Goal: Transaction & Acquisition: Purchase product/service

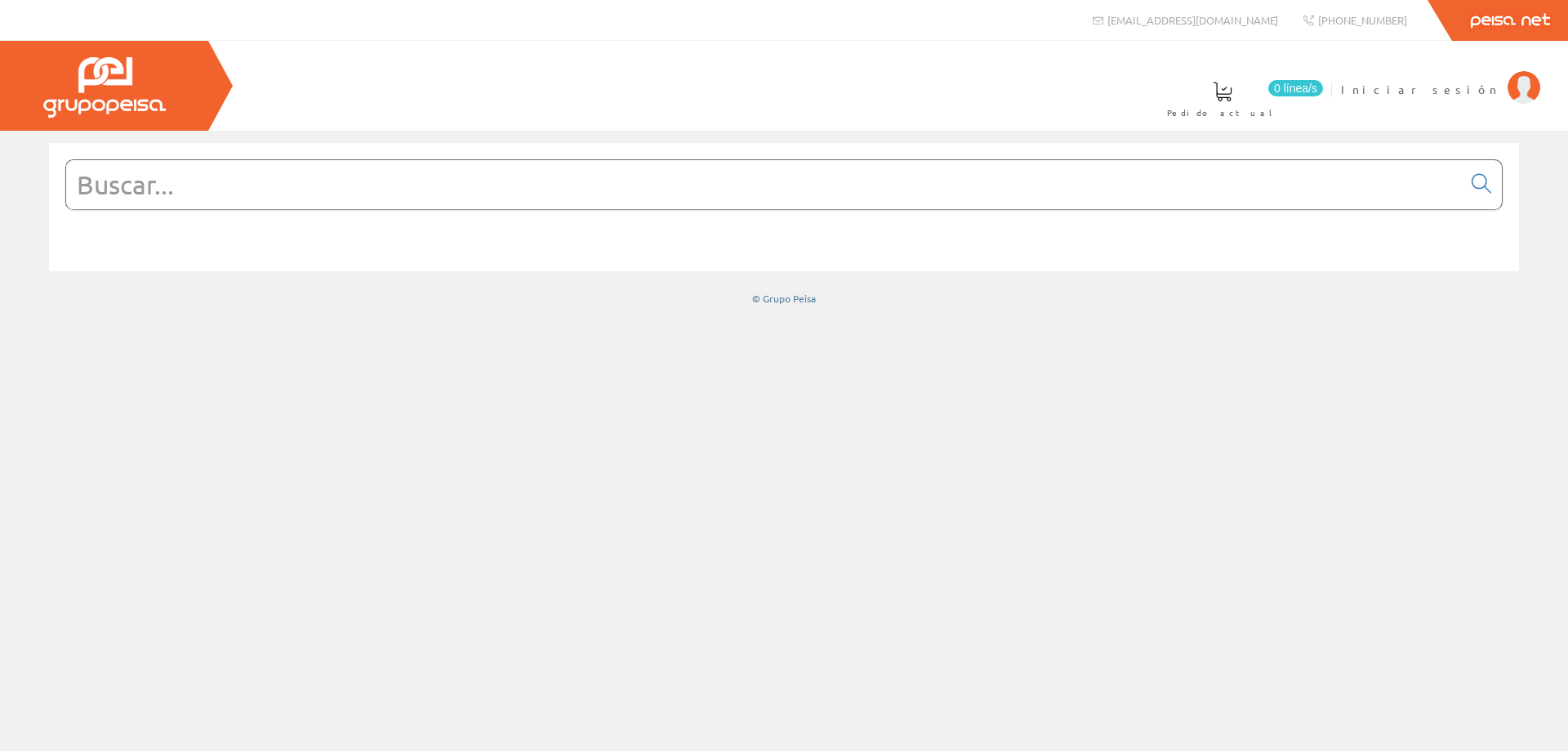
click at [587, 201] on input "text" at bounding box center [764, 184] width 1396 height 49
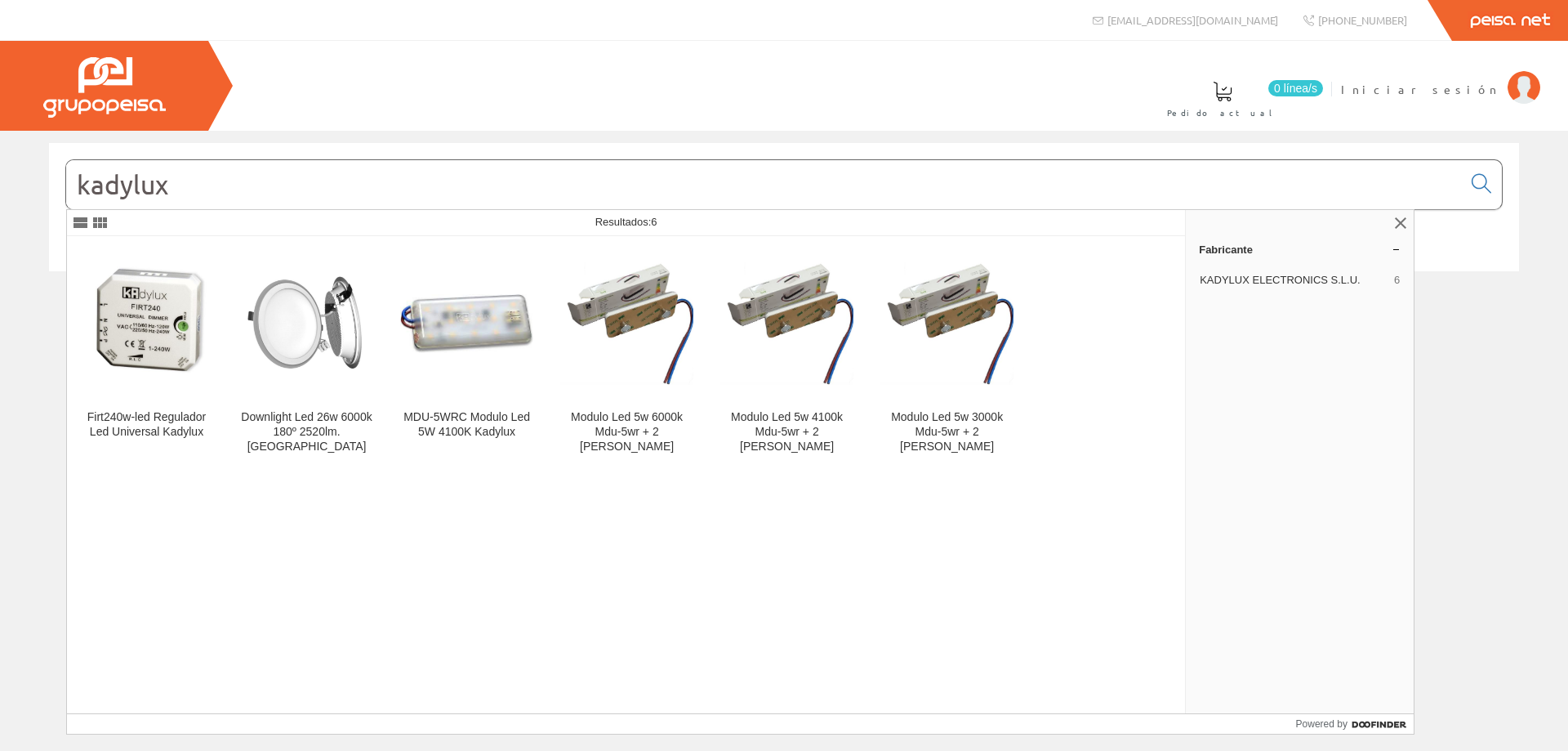
type input "kadylux"
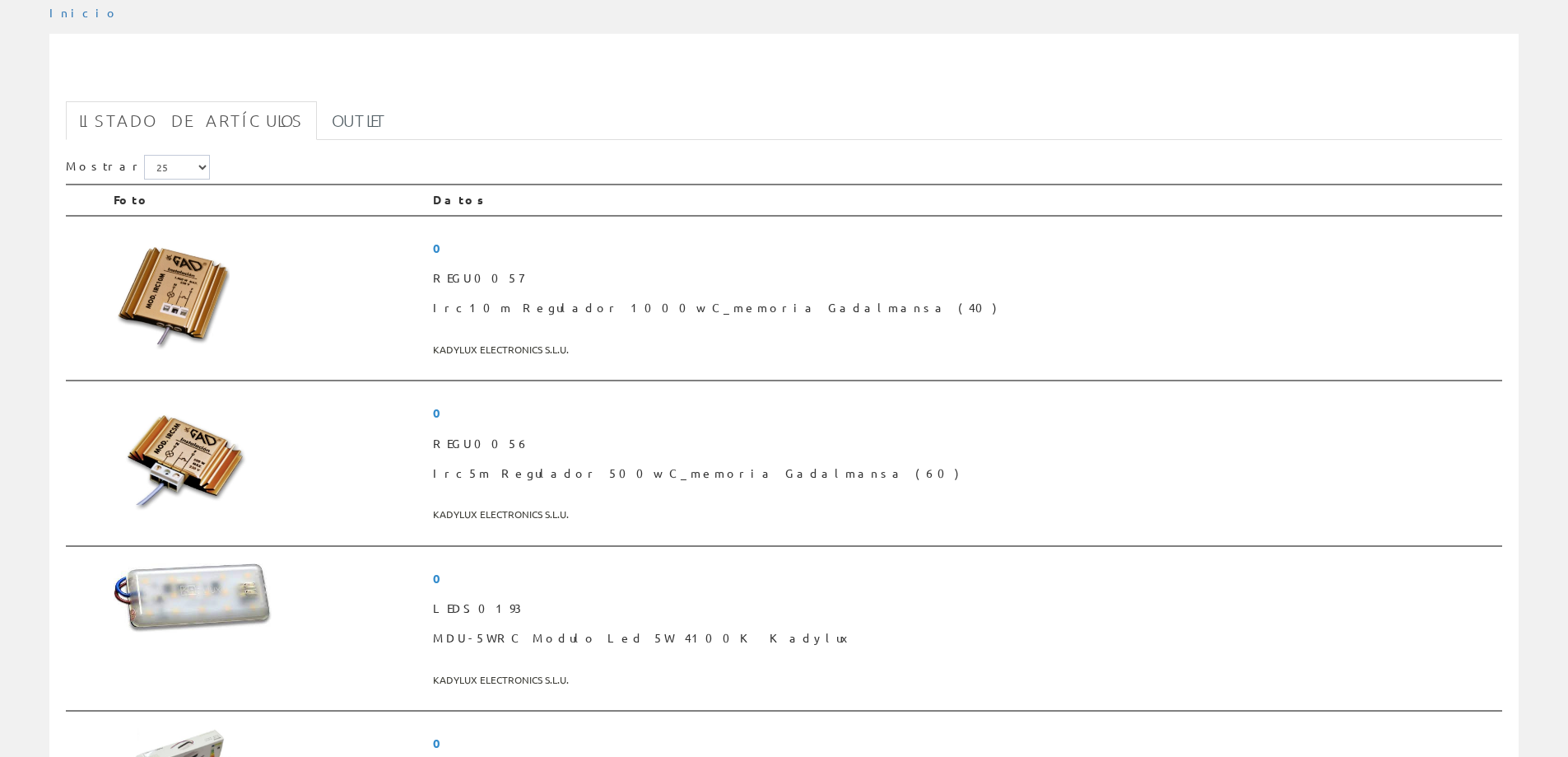
scroll to position [165, 0]
click at [184, 448] on img at bounding box center [180, 458] width 133 height 124
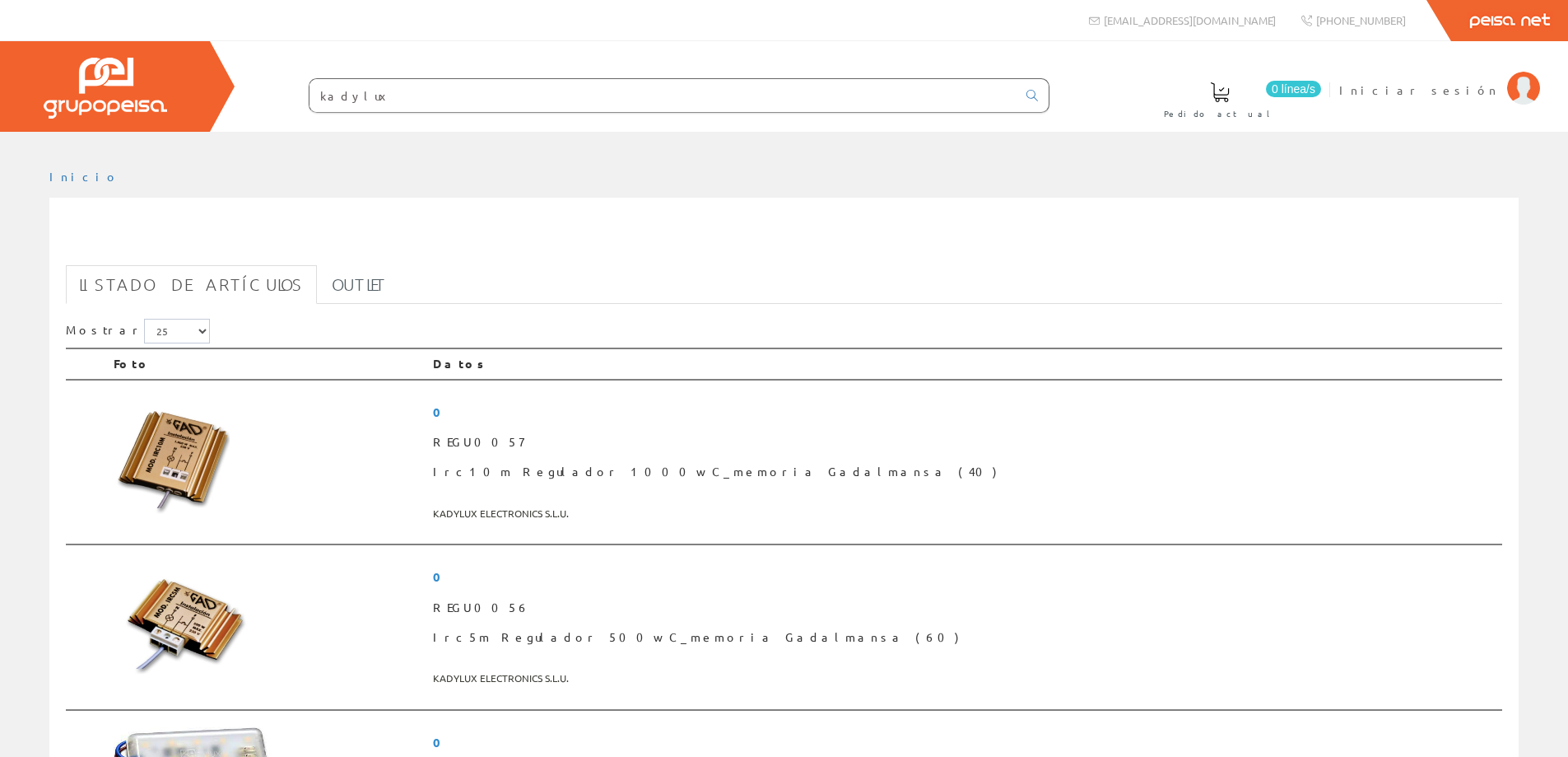
drag, startPoint x: 374, startPoint y: 97, endPoint x: 308, endPoint y: 97, distance: 66.0
click at [308, 97] on div "kadylux" at bounding box center [678, 96] width 741 height 35
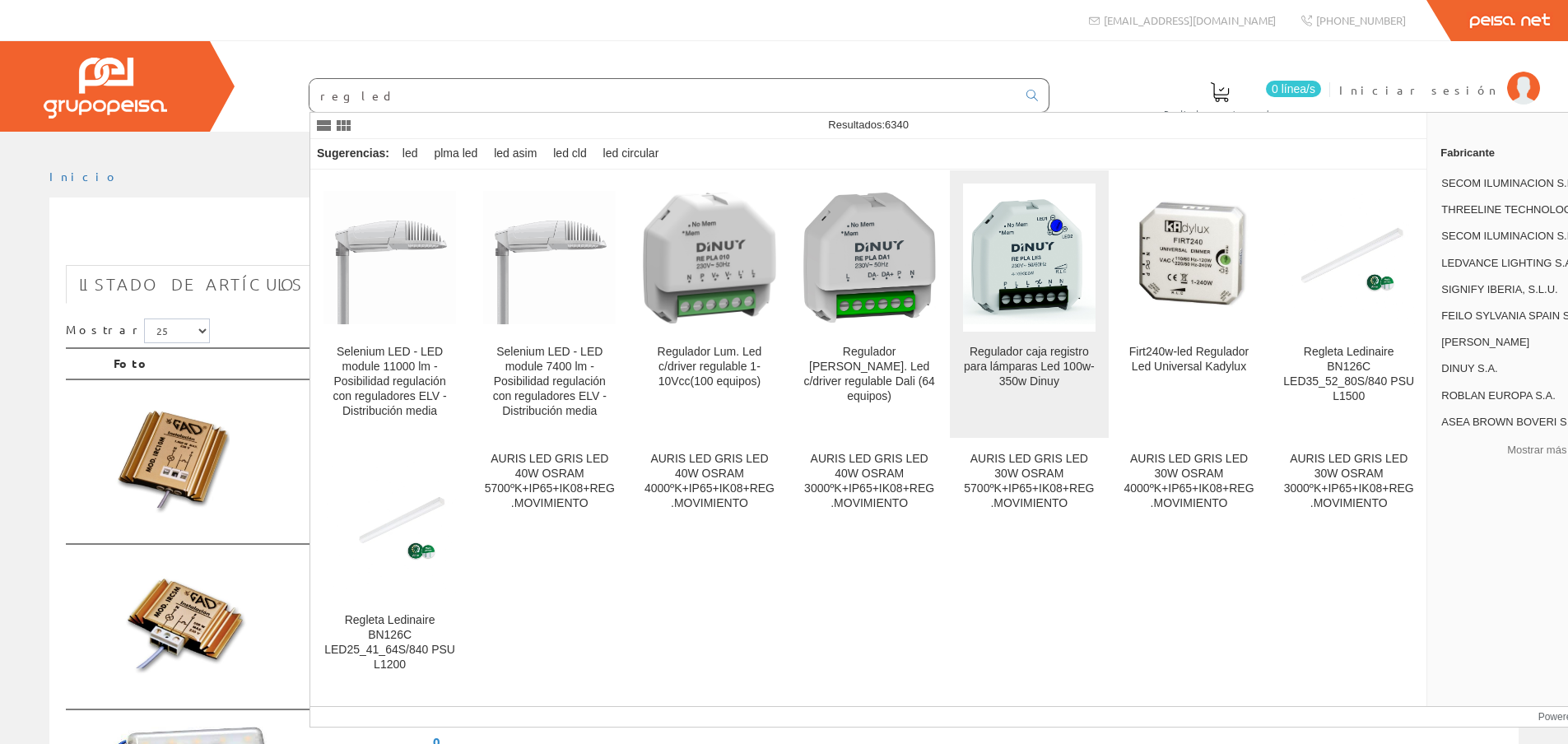
type input "reg led"
click at [1015, 242] on img at bounding box center [1029, 257] width 132 height 132
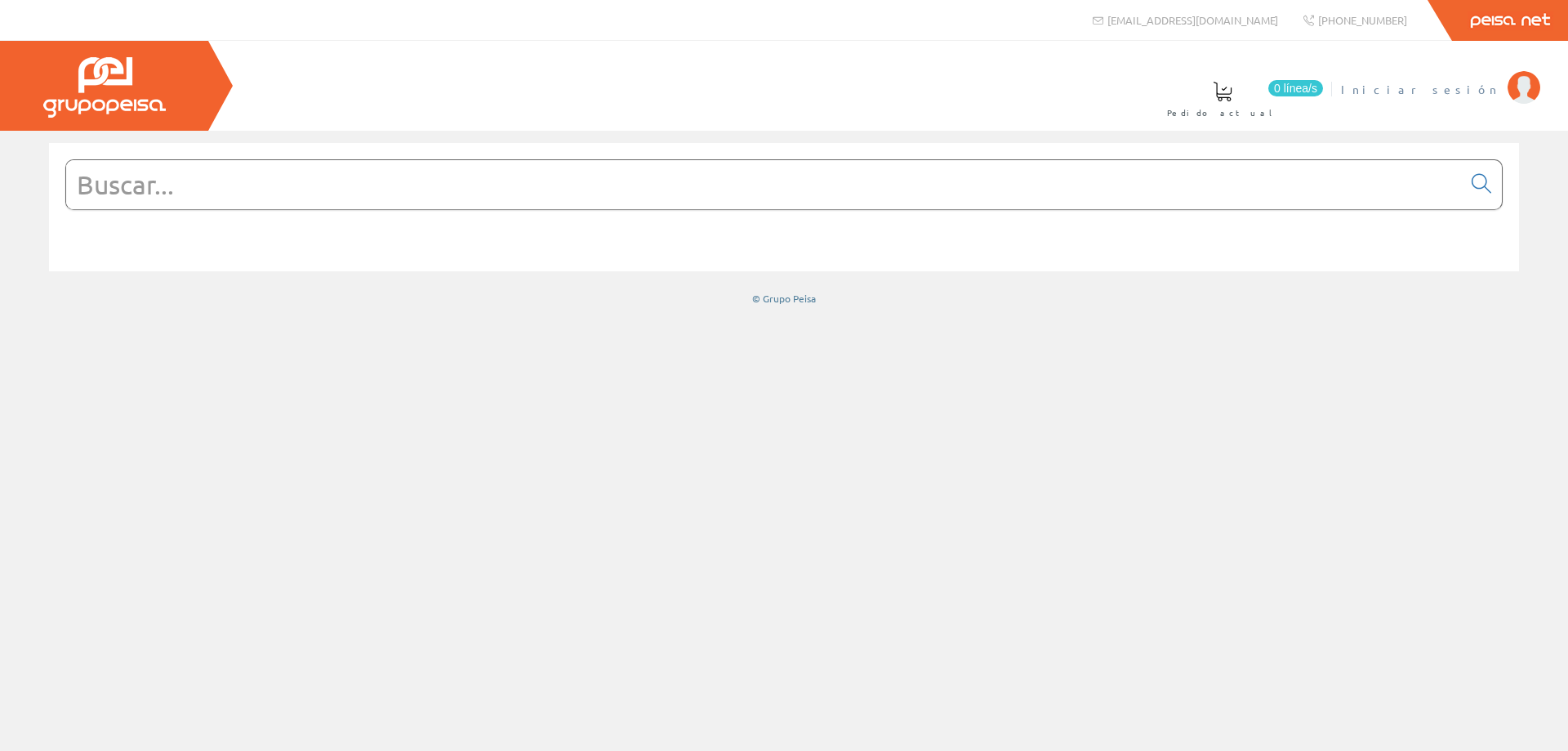
click at [1465, 87] on span "Iniciar sesión" at bounding box center [1420, 89] width 158 height 17
click at [383, 198] on input "text" at bounding box center [764, 184] width 1396 height 49
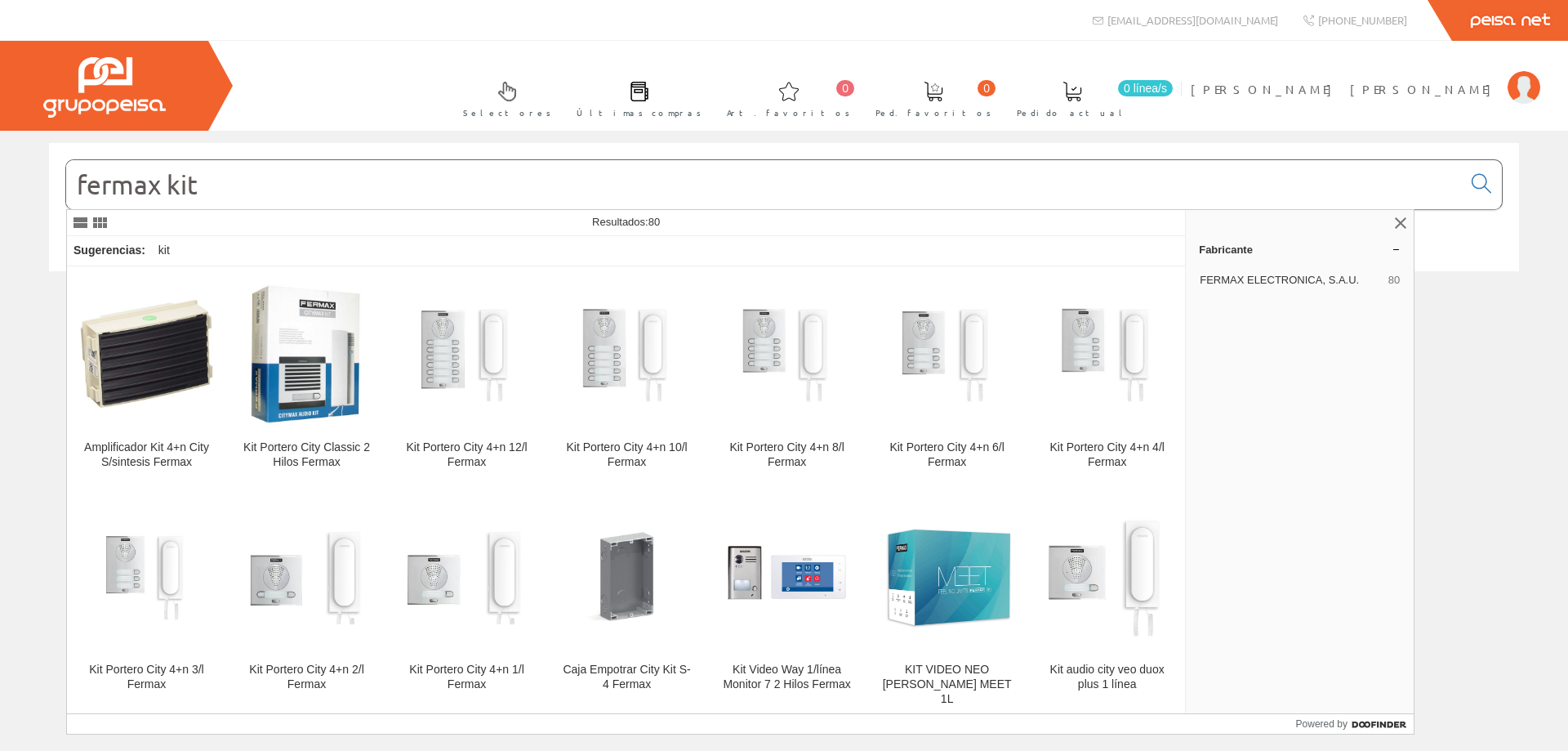
type input "fermax kit"
click at [328, 347] on img at bounding box center [306, 354] width 129 height 147
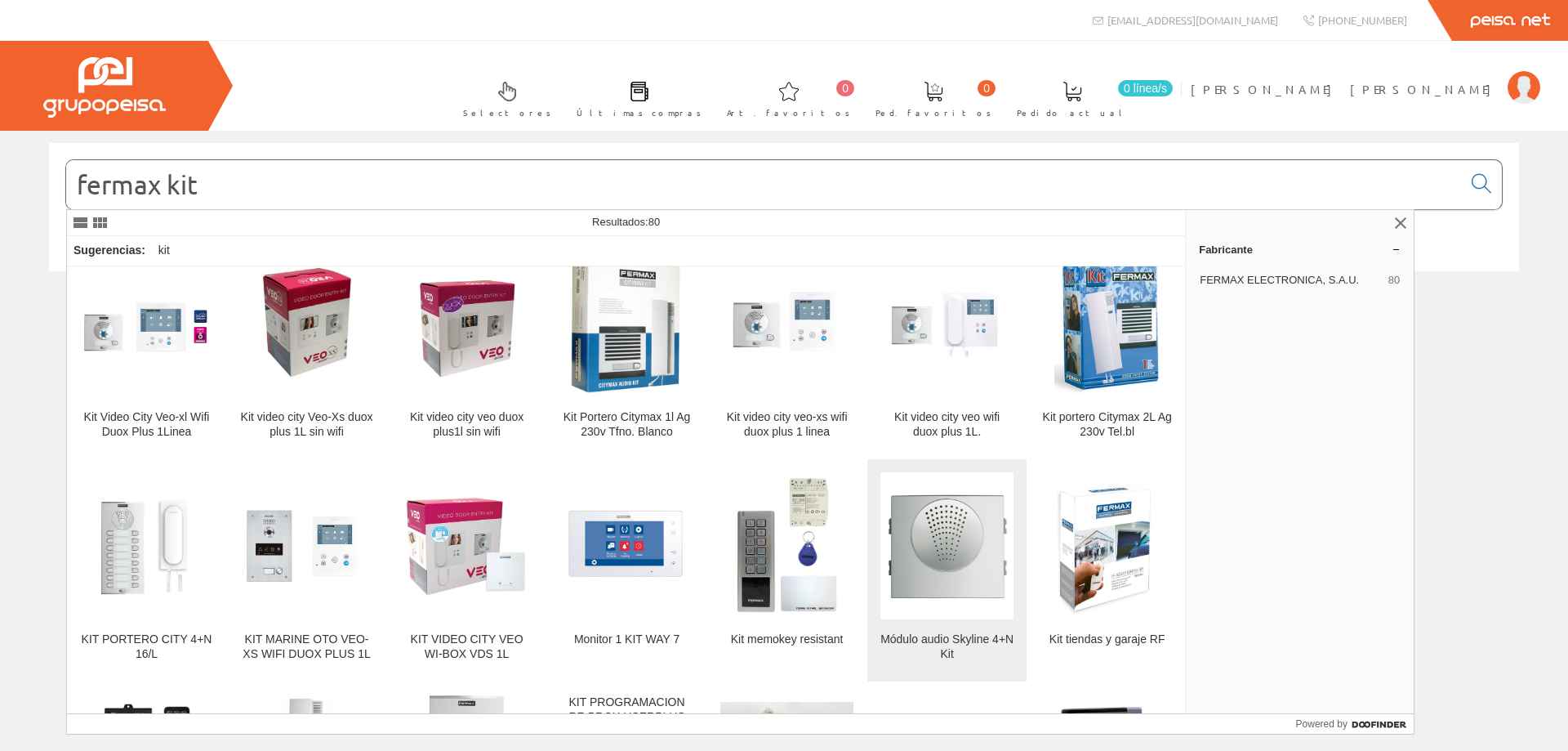
scroll to position [409, 0]
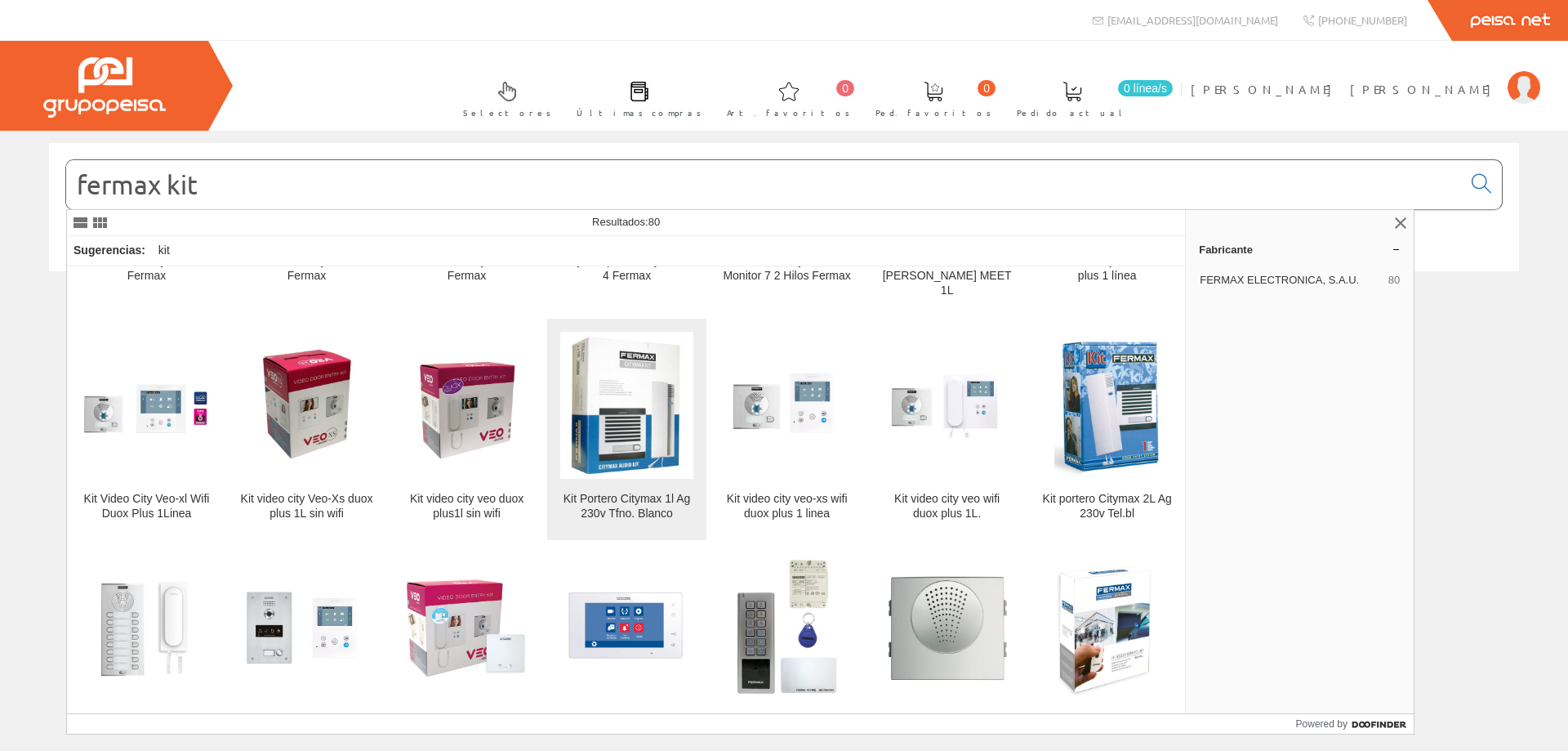
click at [617, 383] on img at bounding box center [626, 405] width 129 height 147
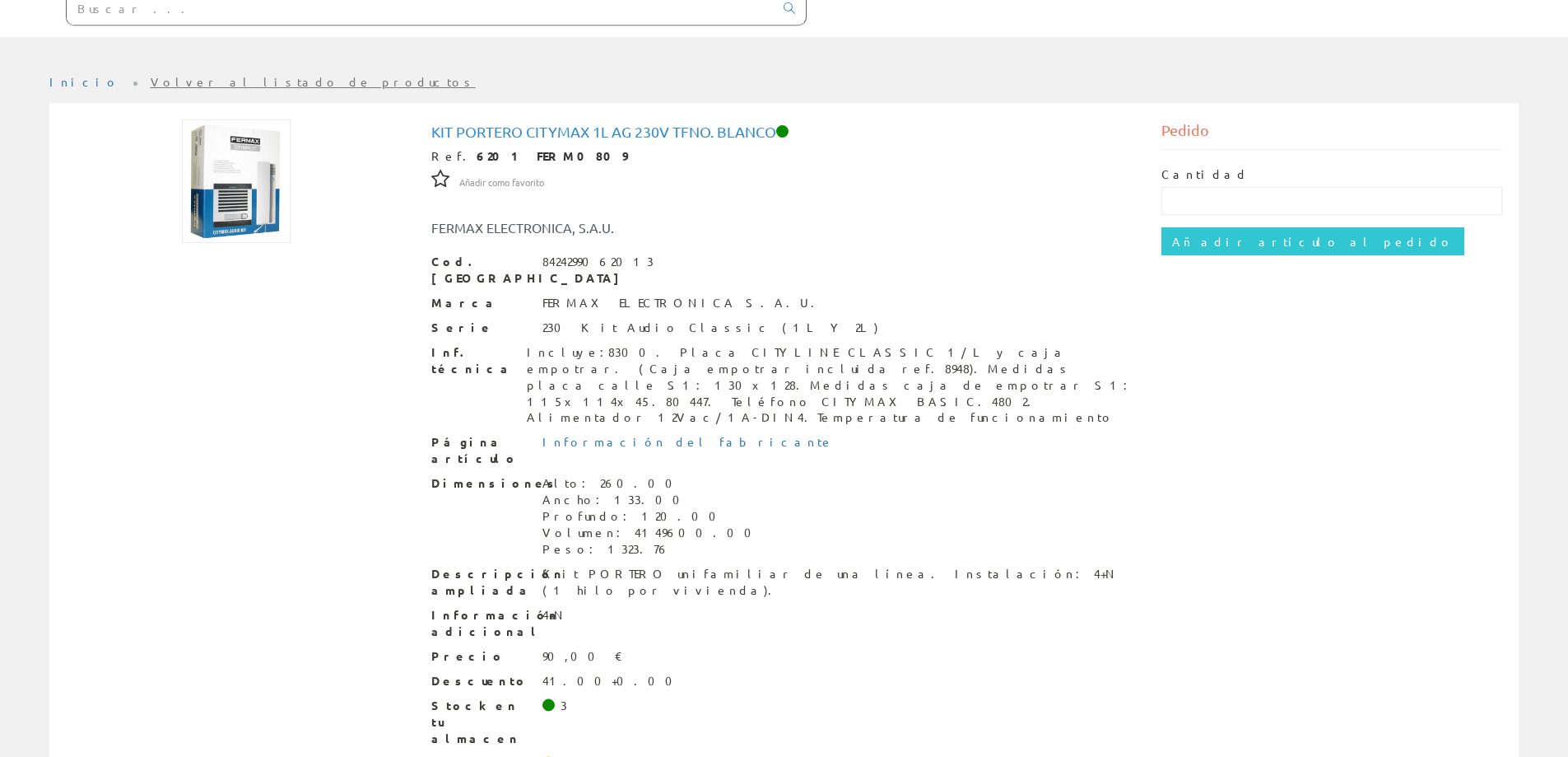
scroll to position [181, 0]
click at [1266, 190] on input "text" at bounding box center [1332, 198] width 341 height 28
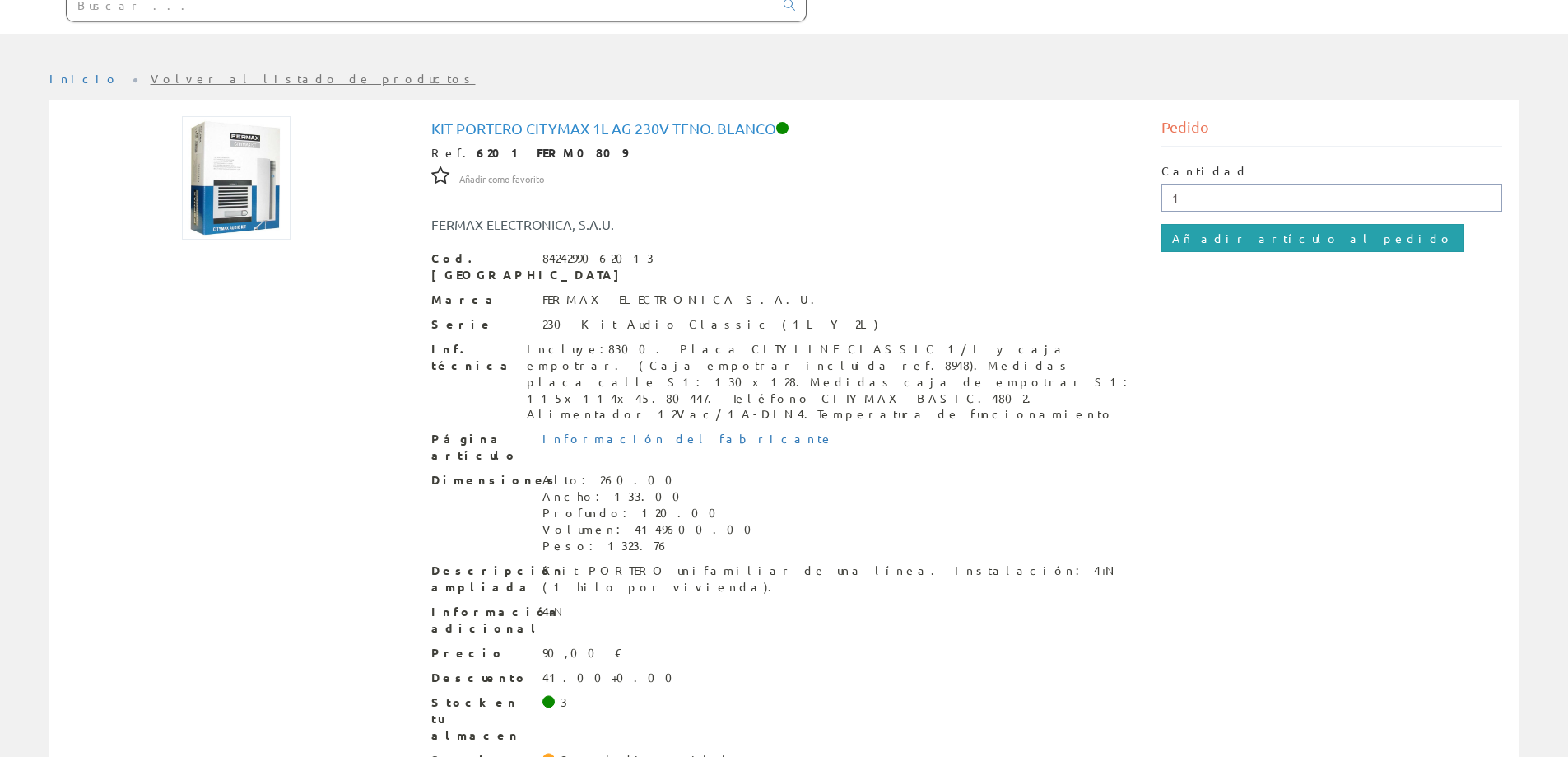
type input "1"
click at [1258, 240] on input "Añadir artículo al pedido" at bounding box center [1313, 238] width 303 height 28
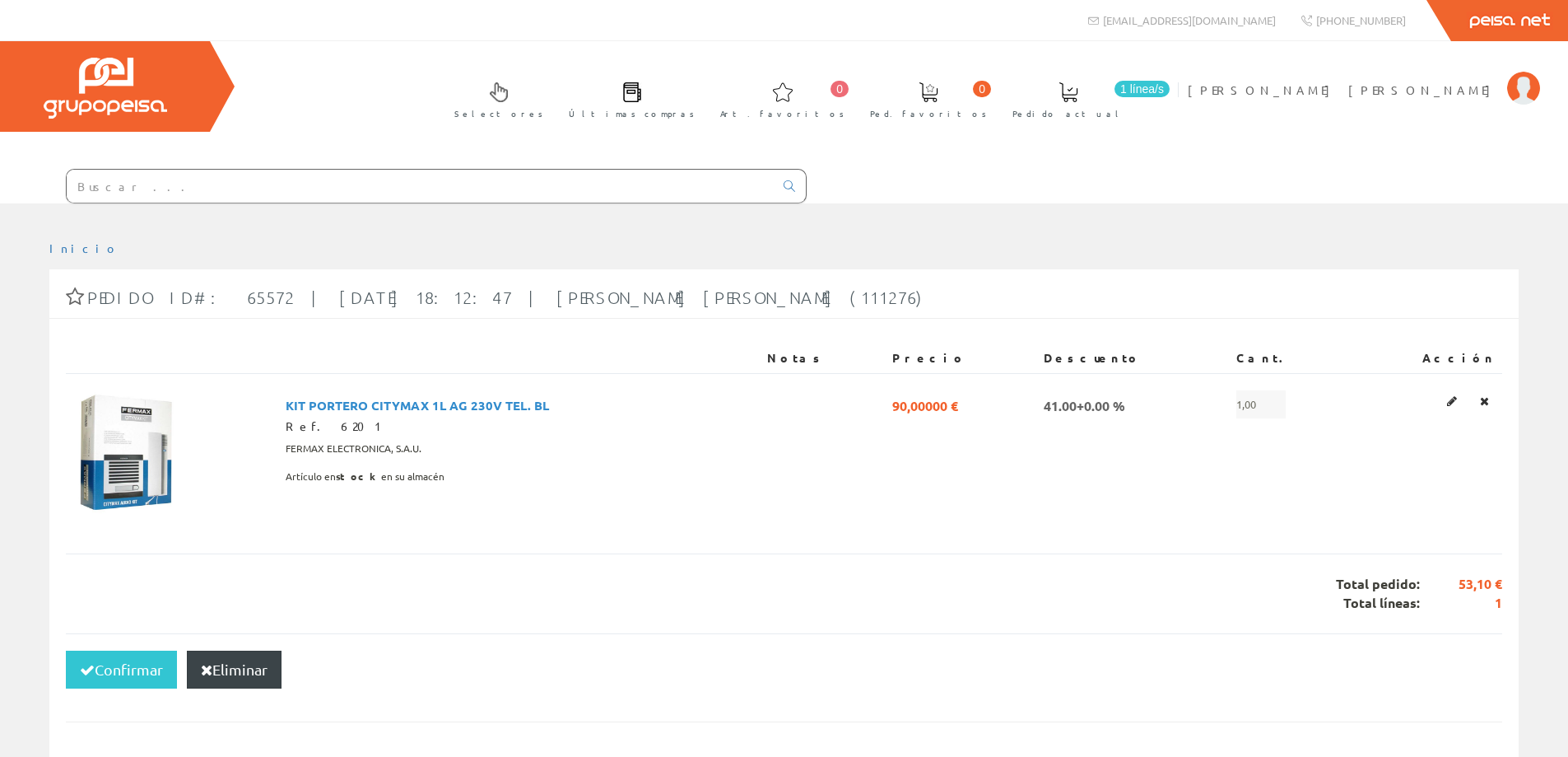
drag, startPoint x: 844, startPoint y: 419, endPoint x: 235, endPoint y: 677, distance: 661.4
click at [235, 677] on button "Eliminar" at bounding box center [234, 670] width 95 height 38
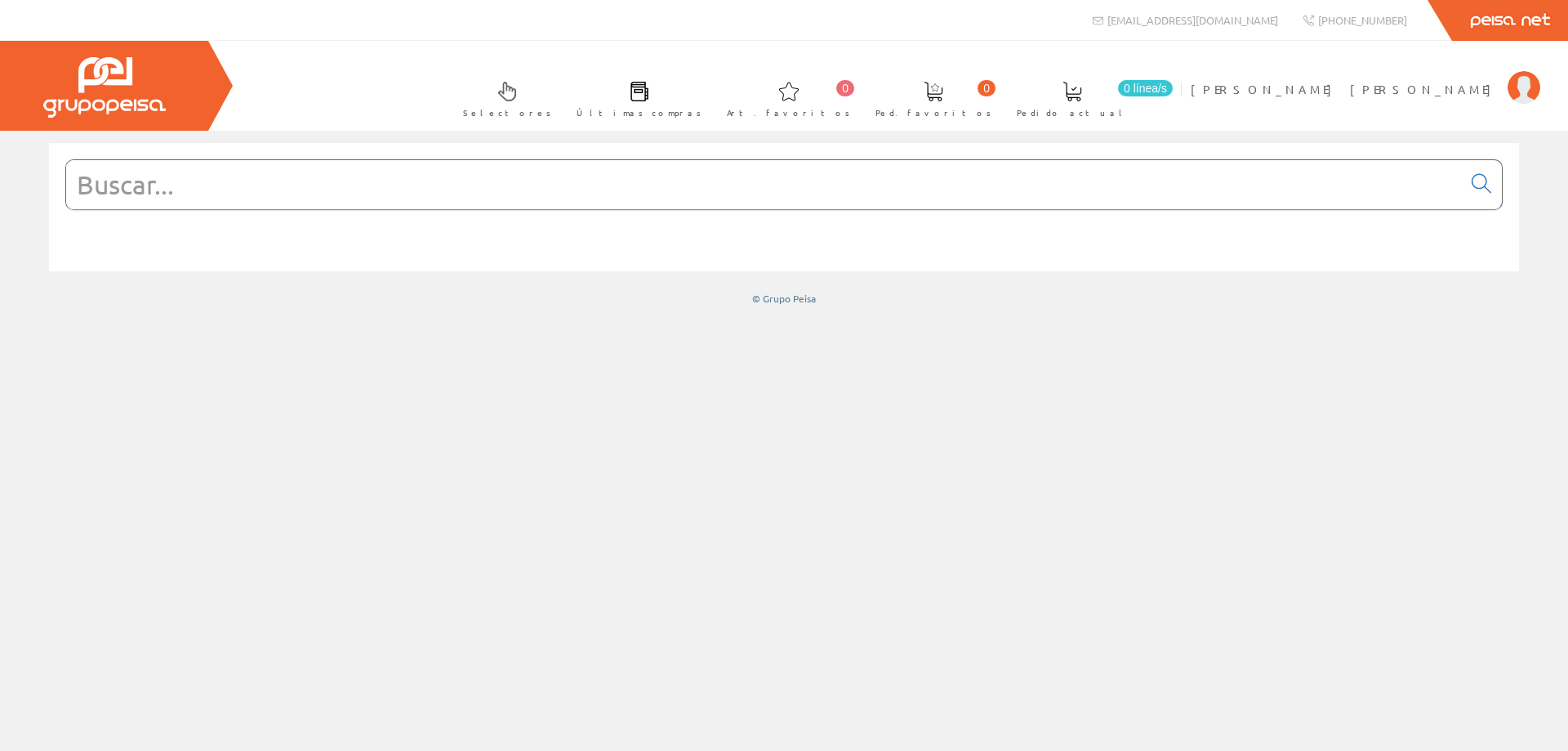
click at [1082, 97] on span at bounding box center [1072, 92] width 20 height 20
click at [714, 197] on input "text" at bounding box center [764, 184] width 1396 height 49
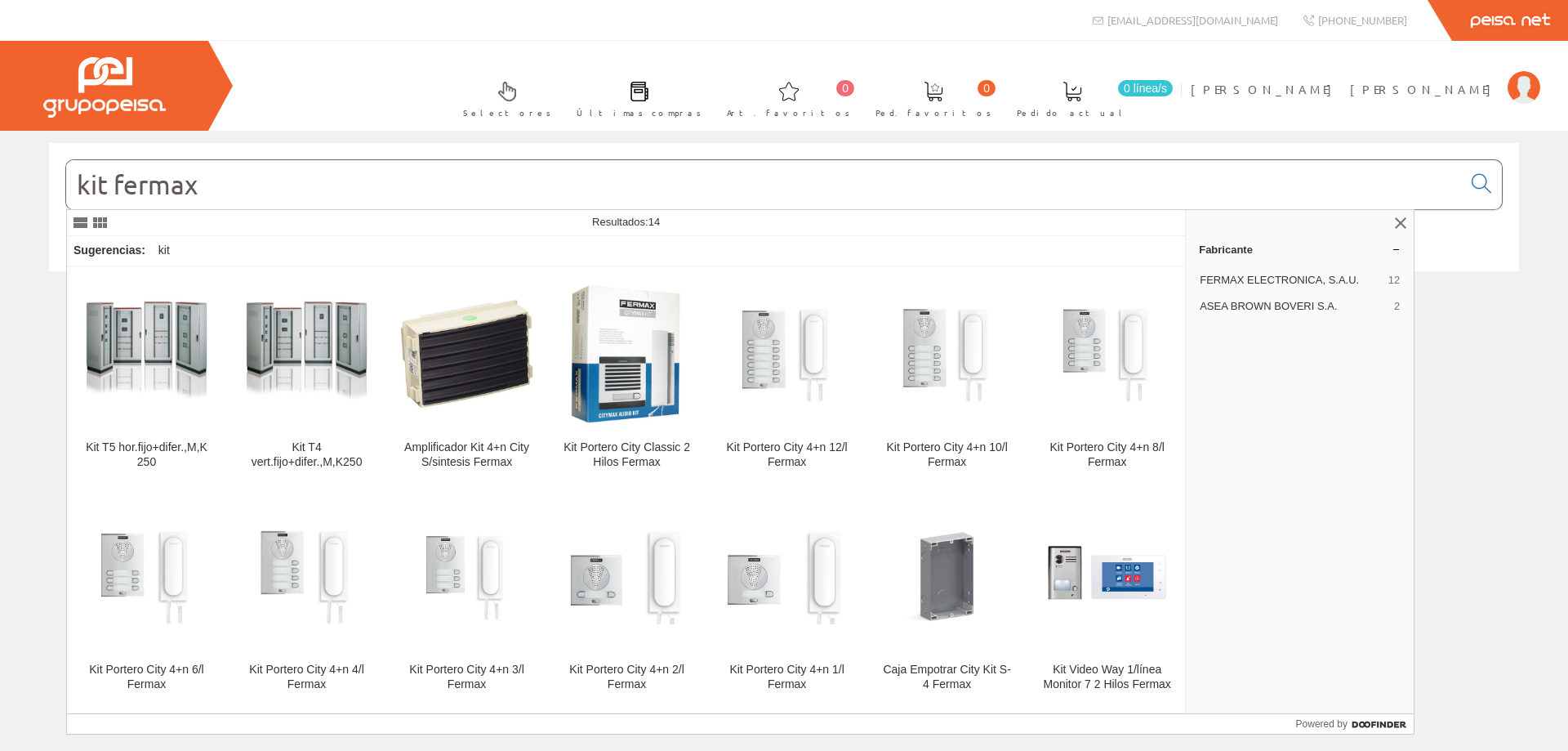
type input "kit fermax"
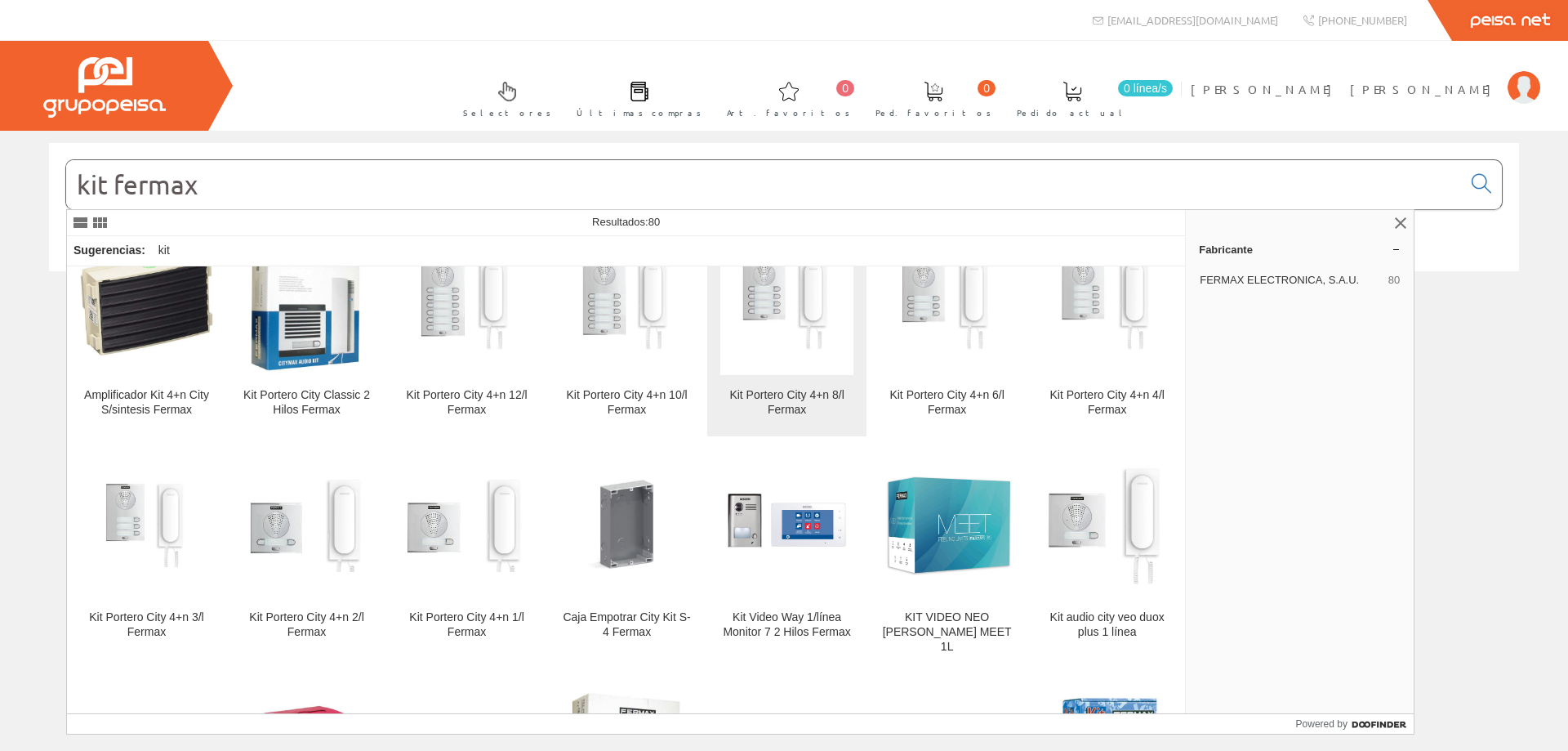
scroll to position [82, 0]
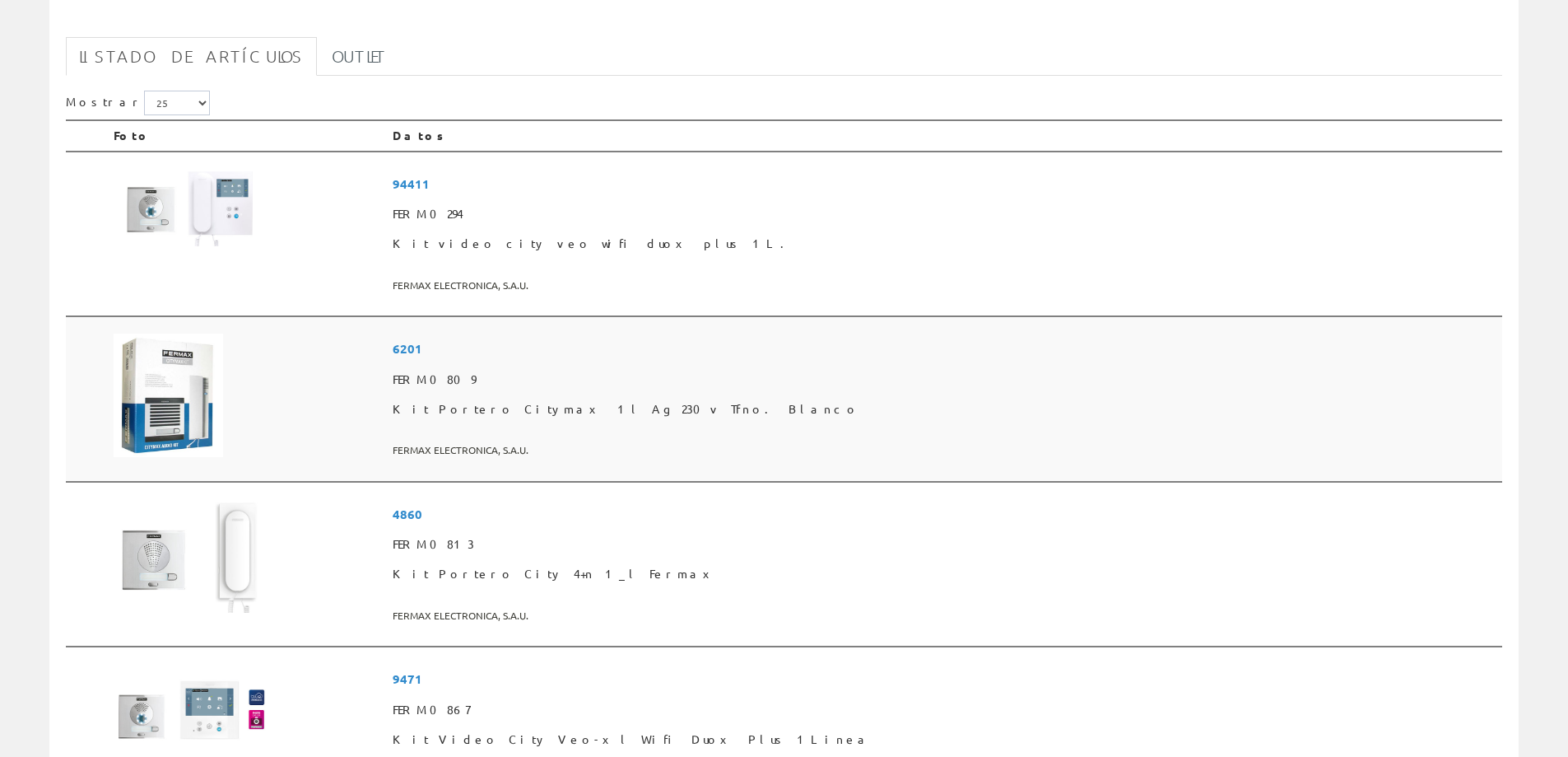
scroll to position [329, 0]
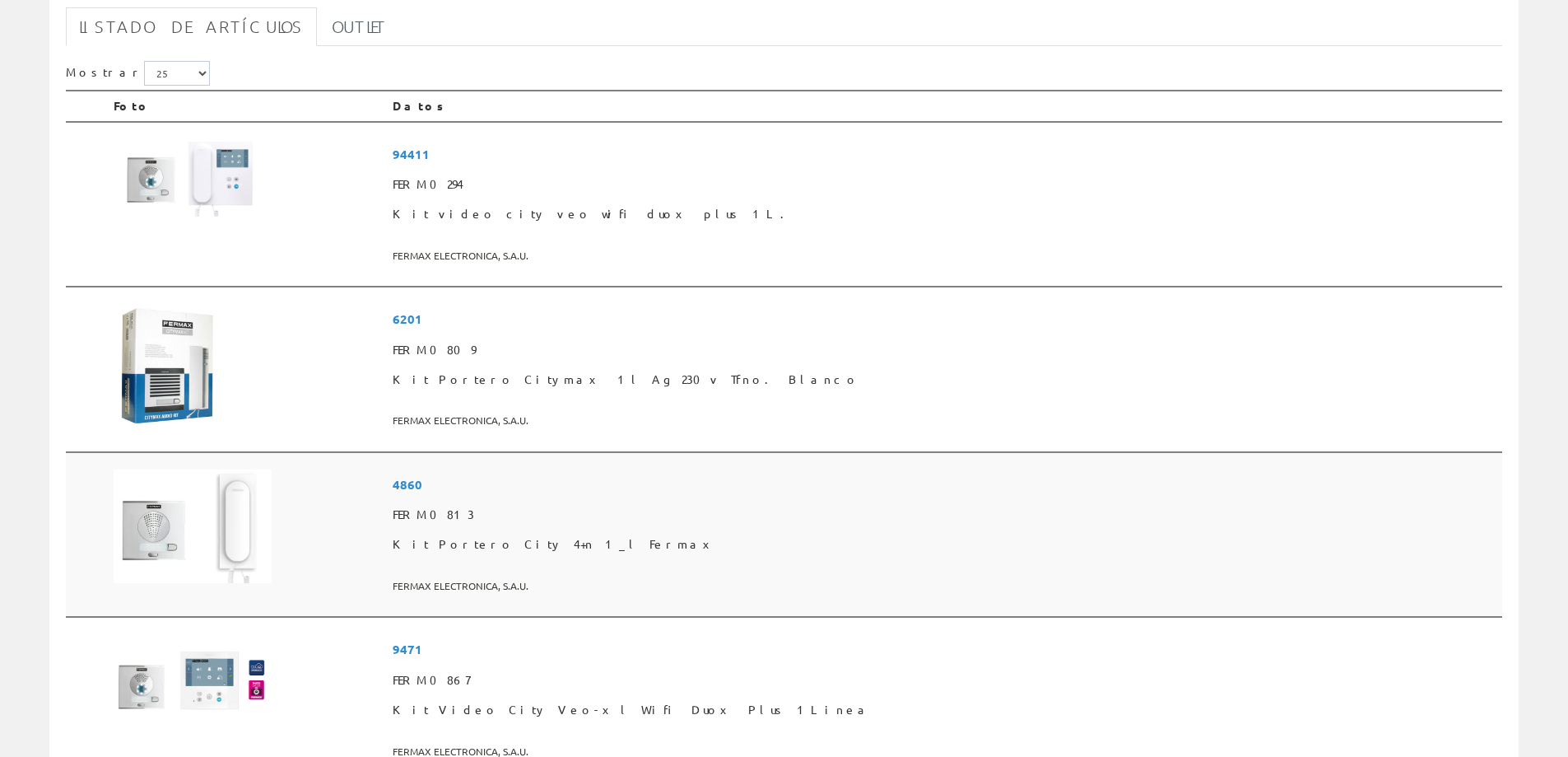
click at [200, 516] on img at bounding box center [193, 527] width 158 height 115
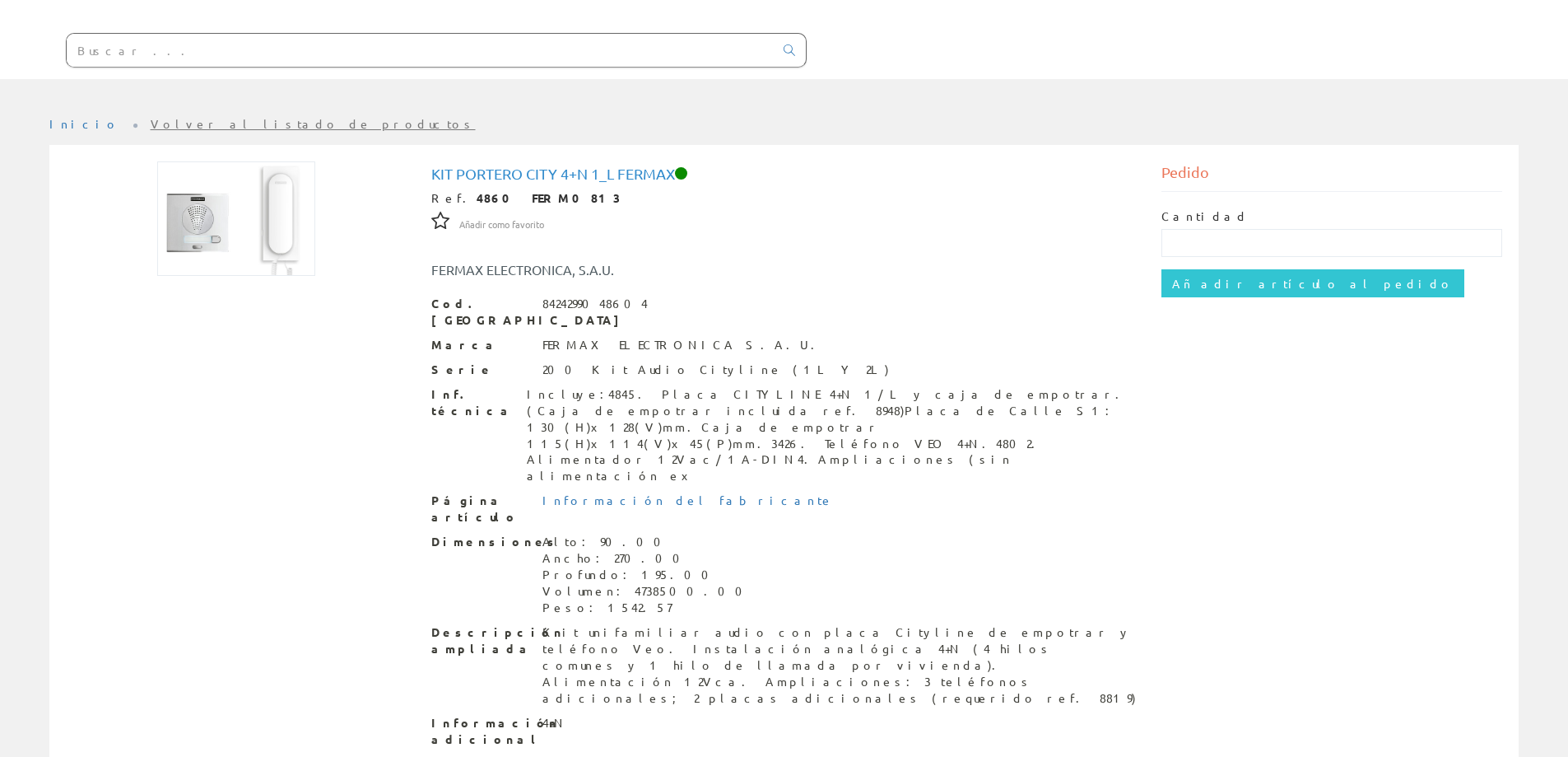
scroll to position [165, 0]
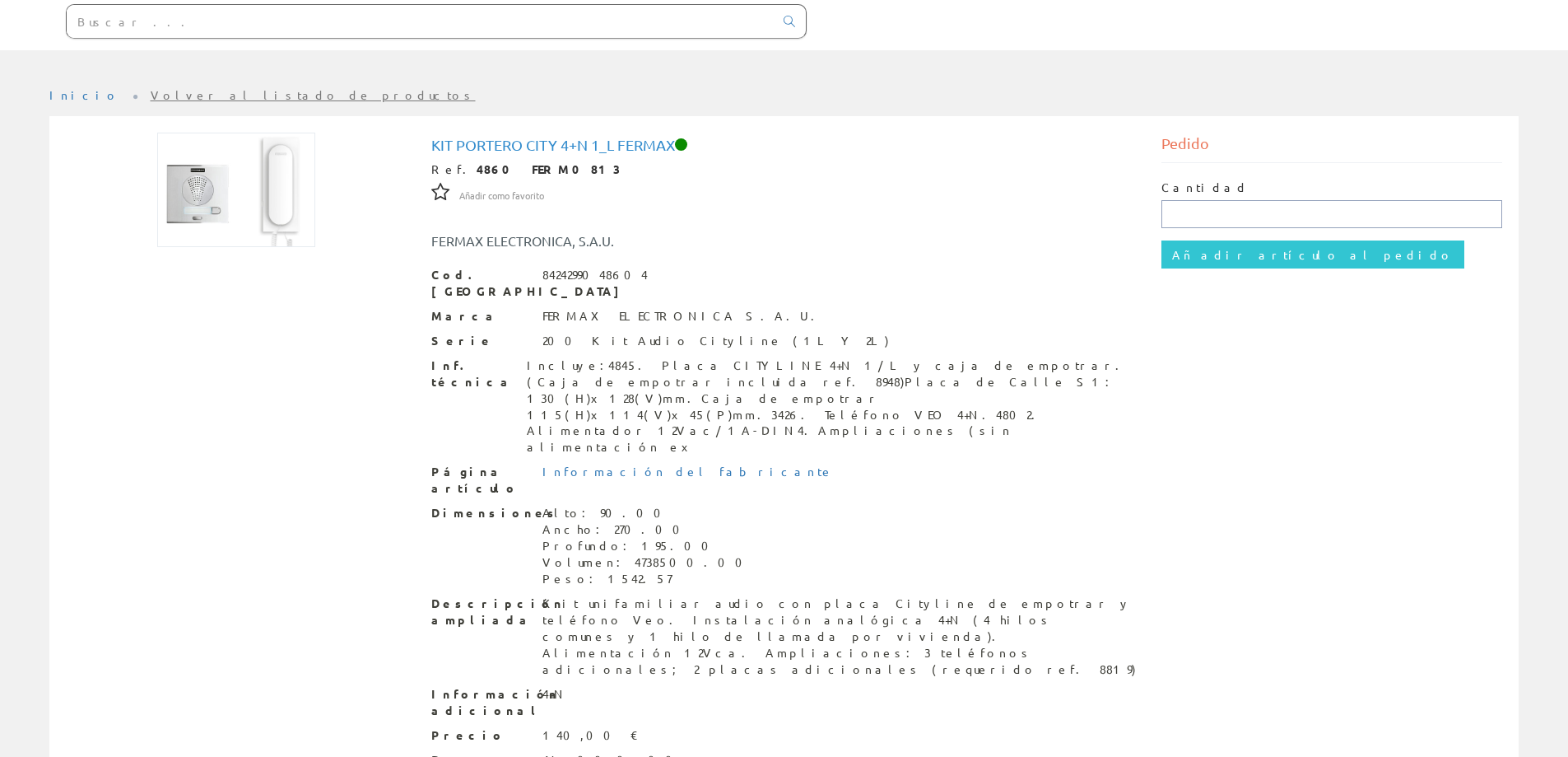
click at [1272, 214] on input "text" at bounding box center [1332, 215] width 341 height 28
type input "1"
click at [1161, 240] on input "Añadir artículo al pedido" at bounding box center [1313, 255] width 303 height 28
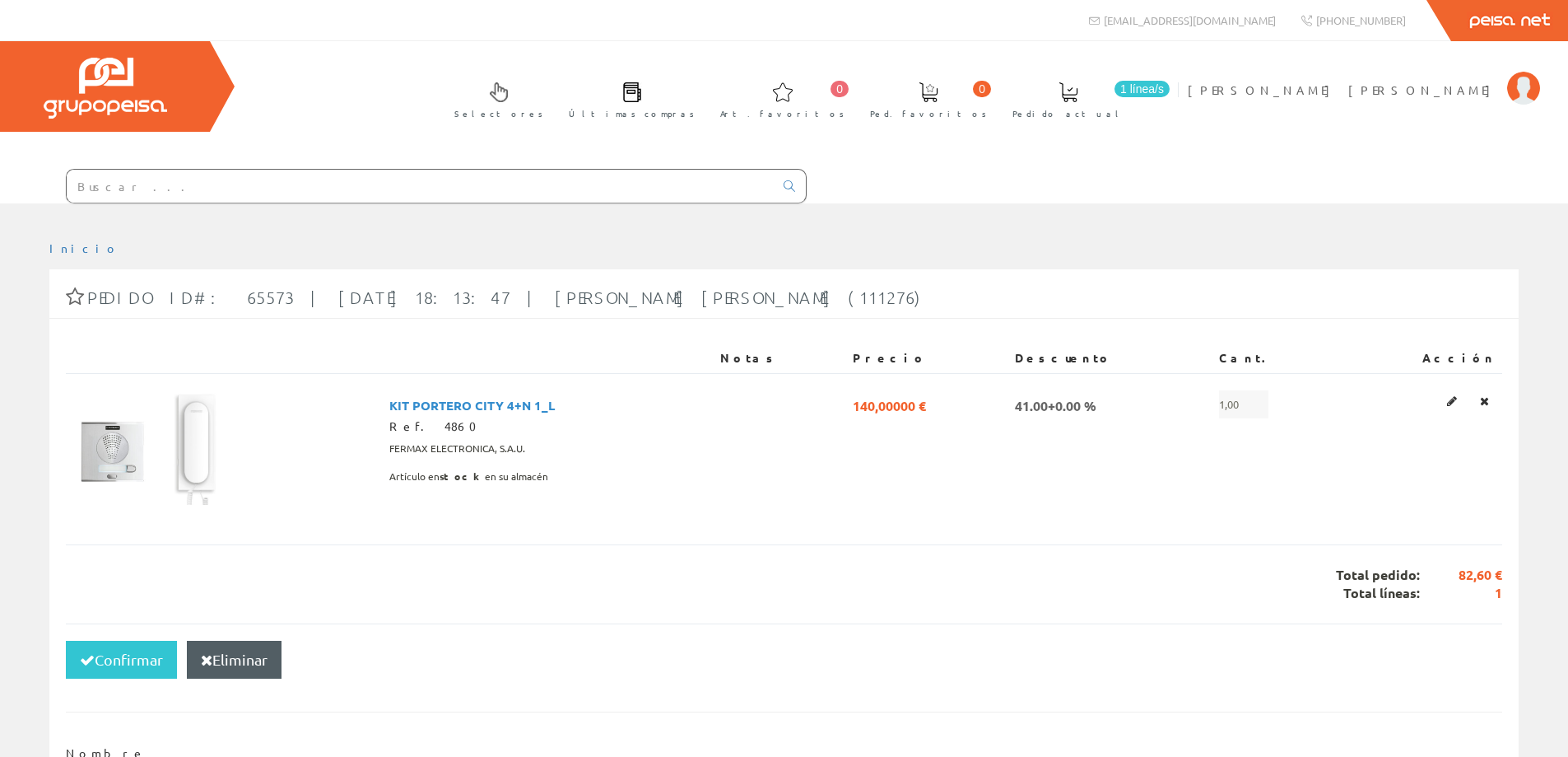
click at [210, 191] on input "text" at bounding box center [420, 186] width 708 height 33
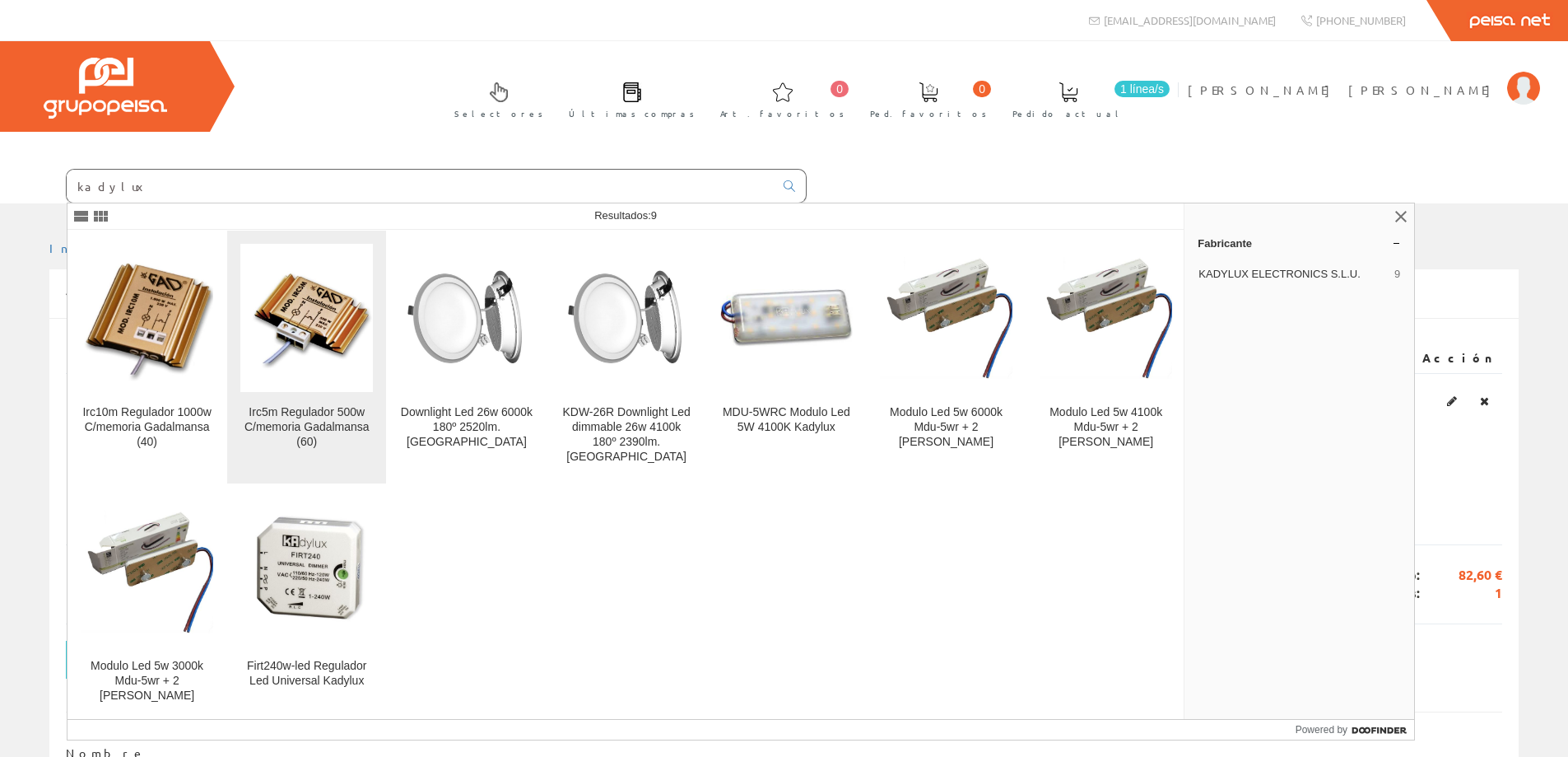
type input "kadylux"
click at [317, 315] on img at bounding box center [306, 318] width 132 height 123
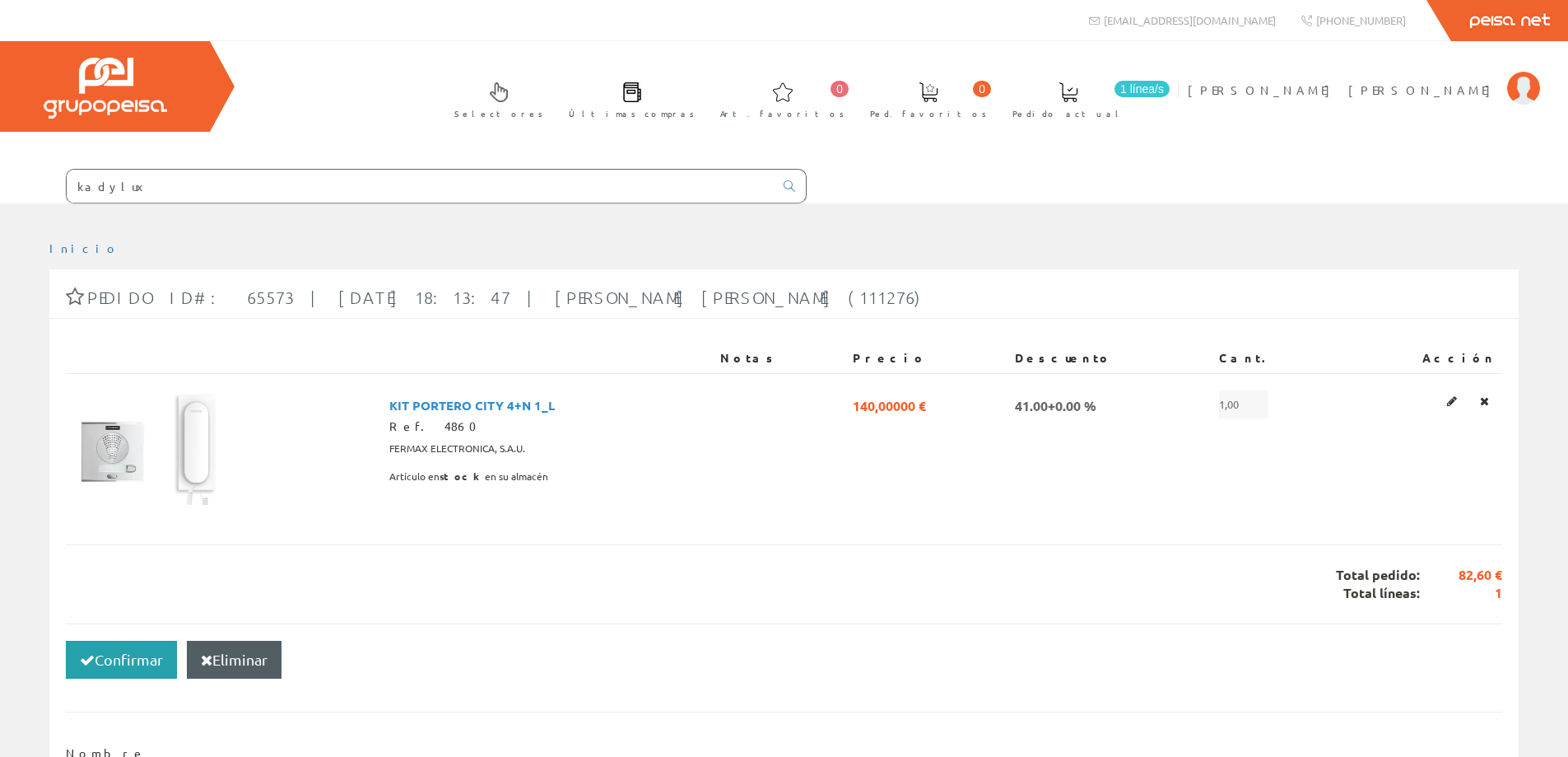
click at [121, 657] on button "Confirmar" at bounding box center [121, 660] width 111 height 38
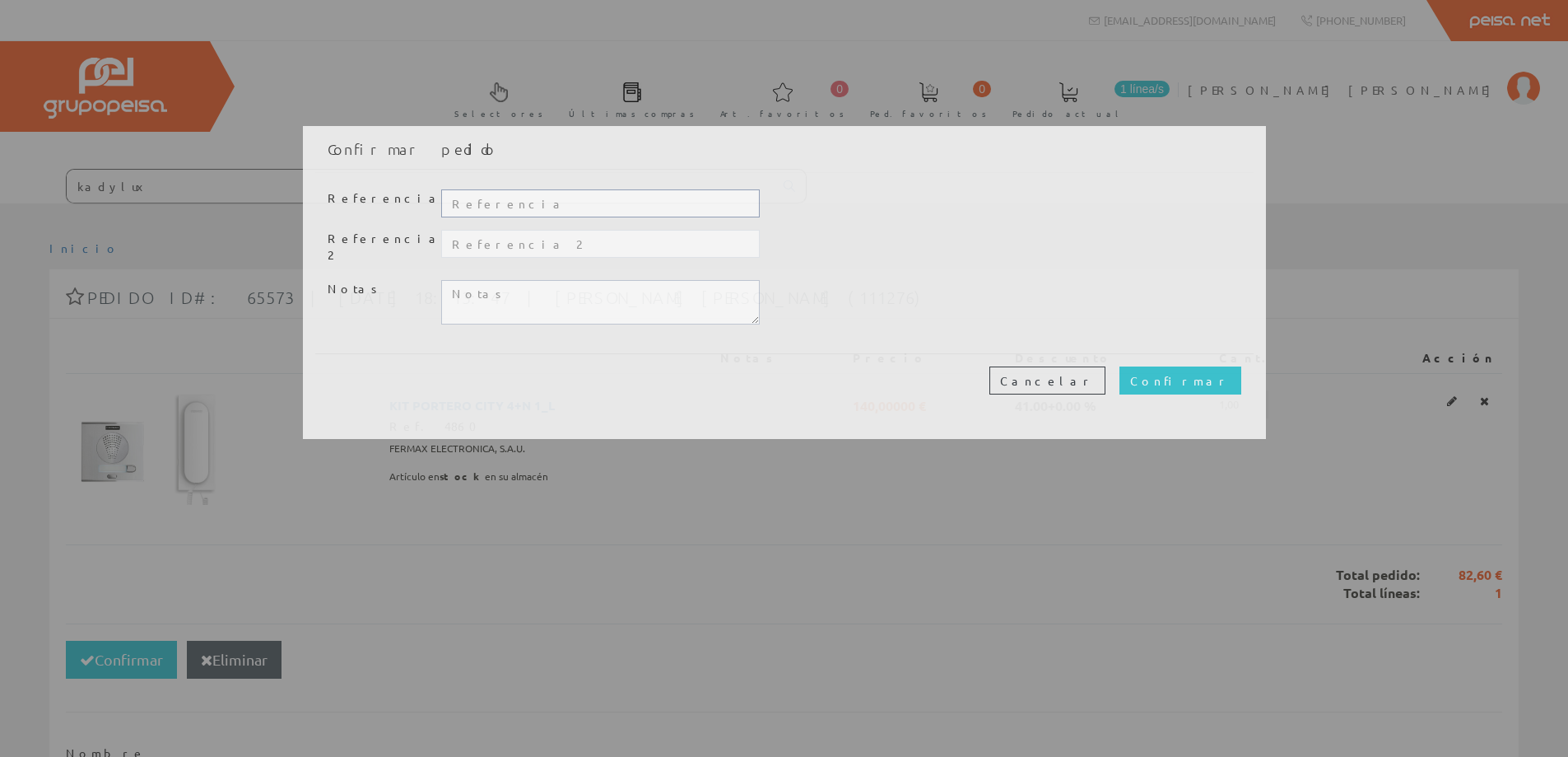
click at [545, 201] on input "text" at bounding box center [600, 204] width 318 height 28
click at [1106, 378] on button "Cancelar" at bounding box center [1048, 381] width 116 height 28
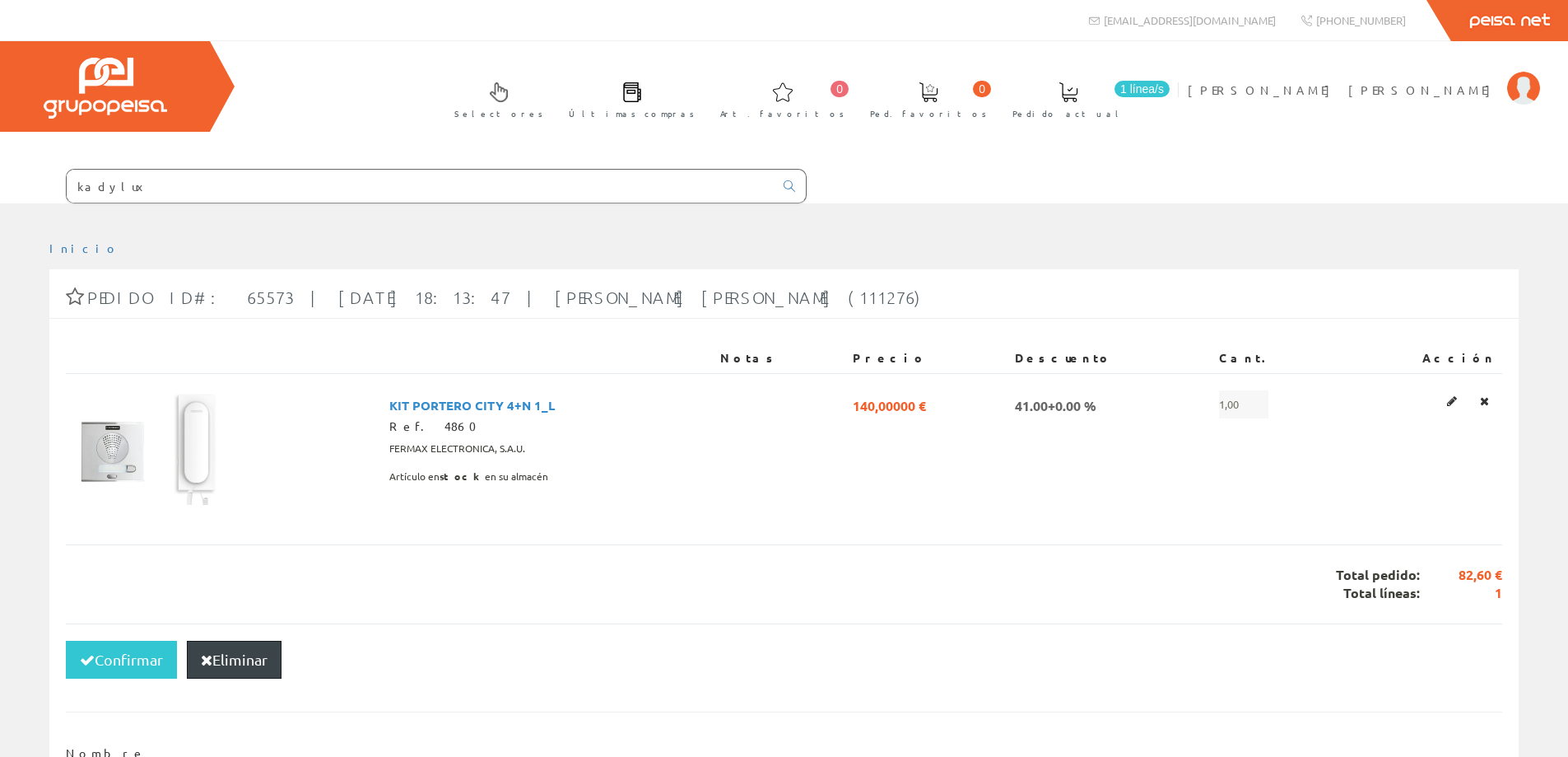
drag, startPoint x: 240, startPoint y: 657, endPoint x: 852, endPoint y: 77, distance: 843.2
click at [240, 657] on button "Eliminar" at bounding box center [234, 660] width 95 height 38
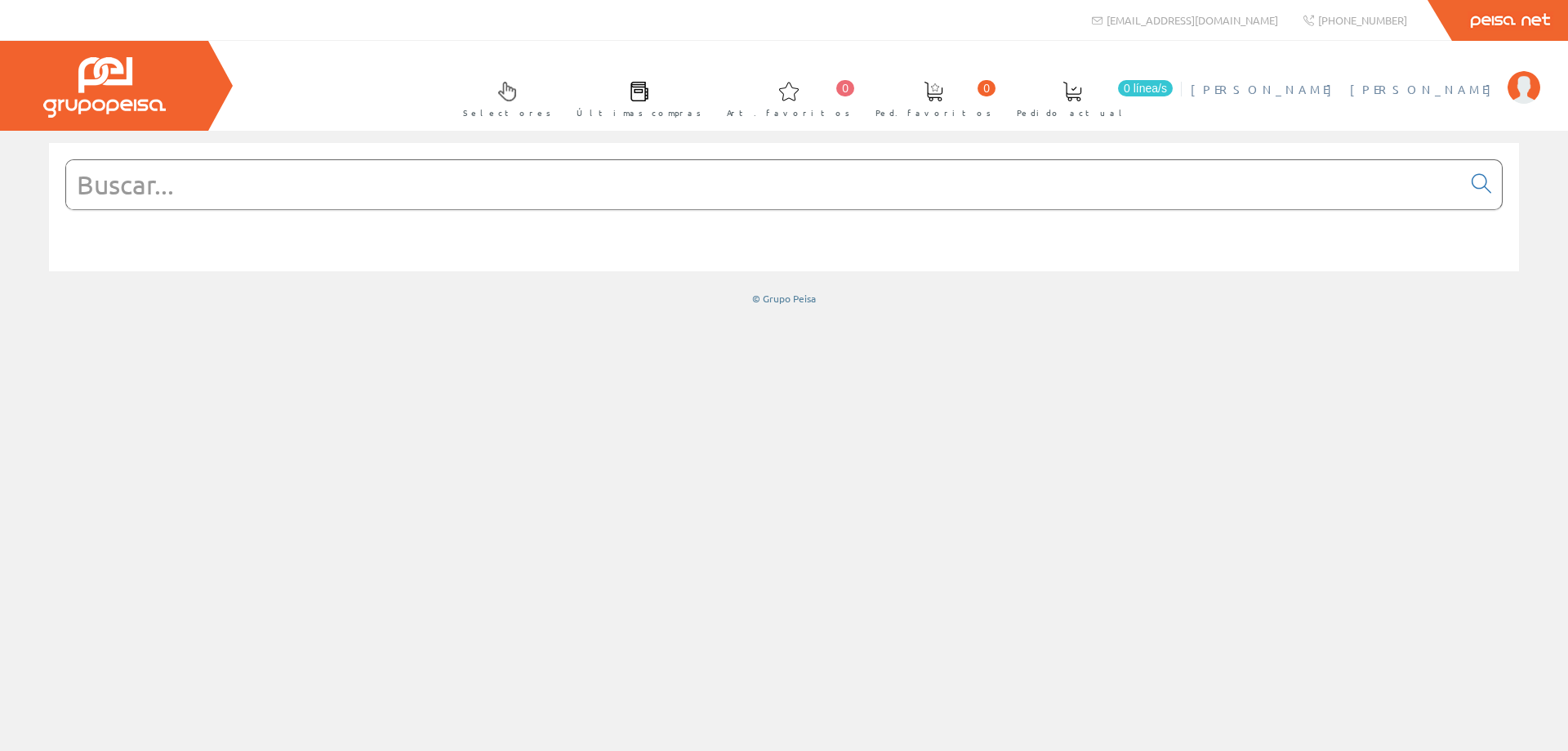
click at [1421, 87] on span "[PERSON_NAME] [PERSON_NAME]" at bounding box center [1345, 89] width 308 height 17
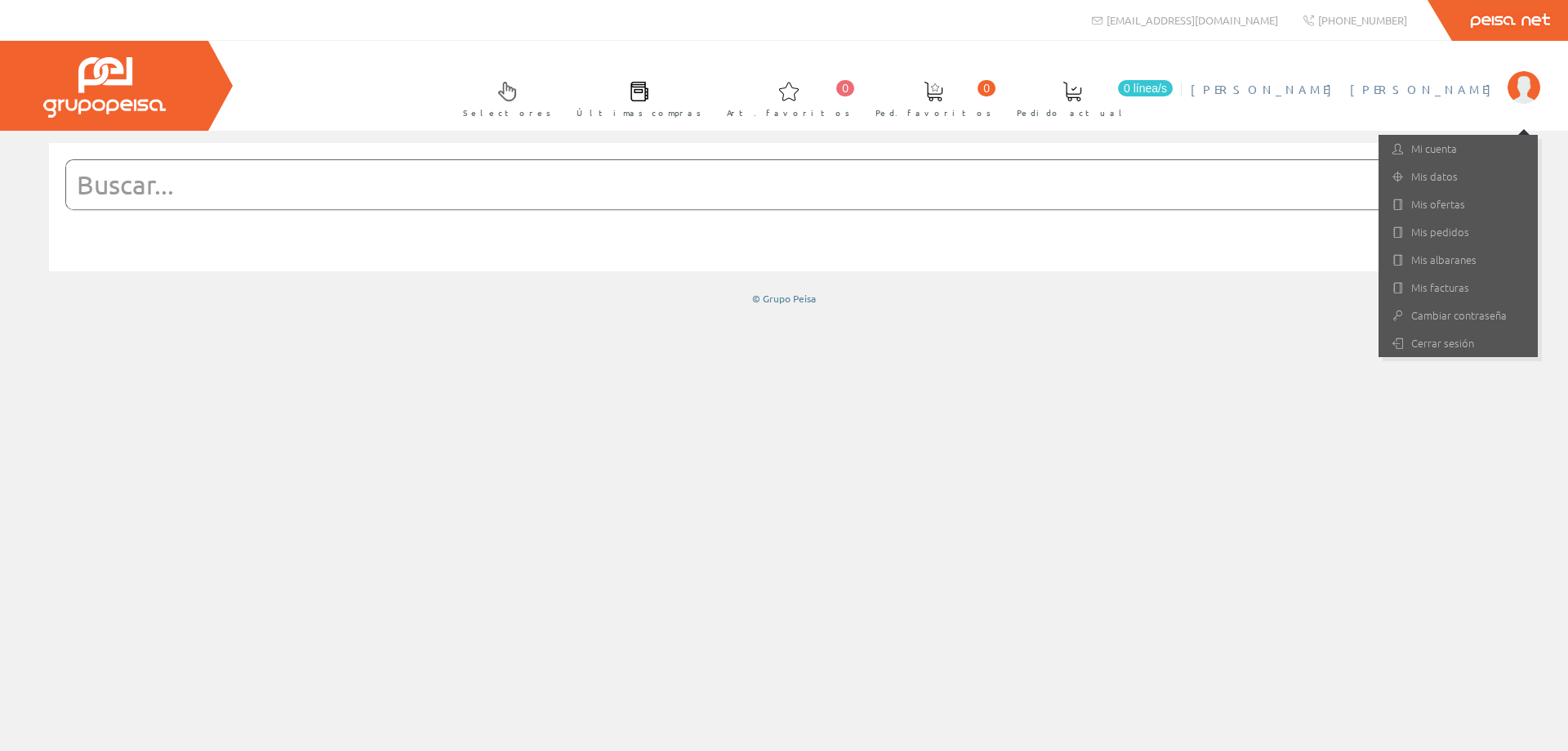
click at [551, 187] on input "text" at bounding box center [764, 184] width 1396 height 49
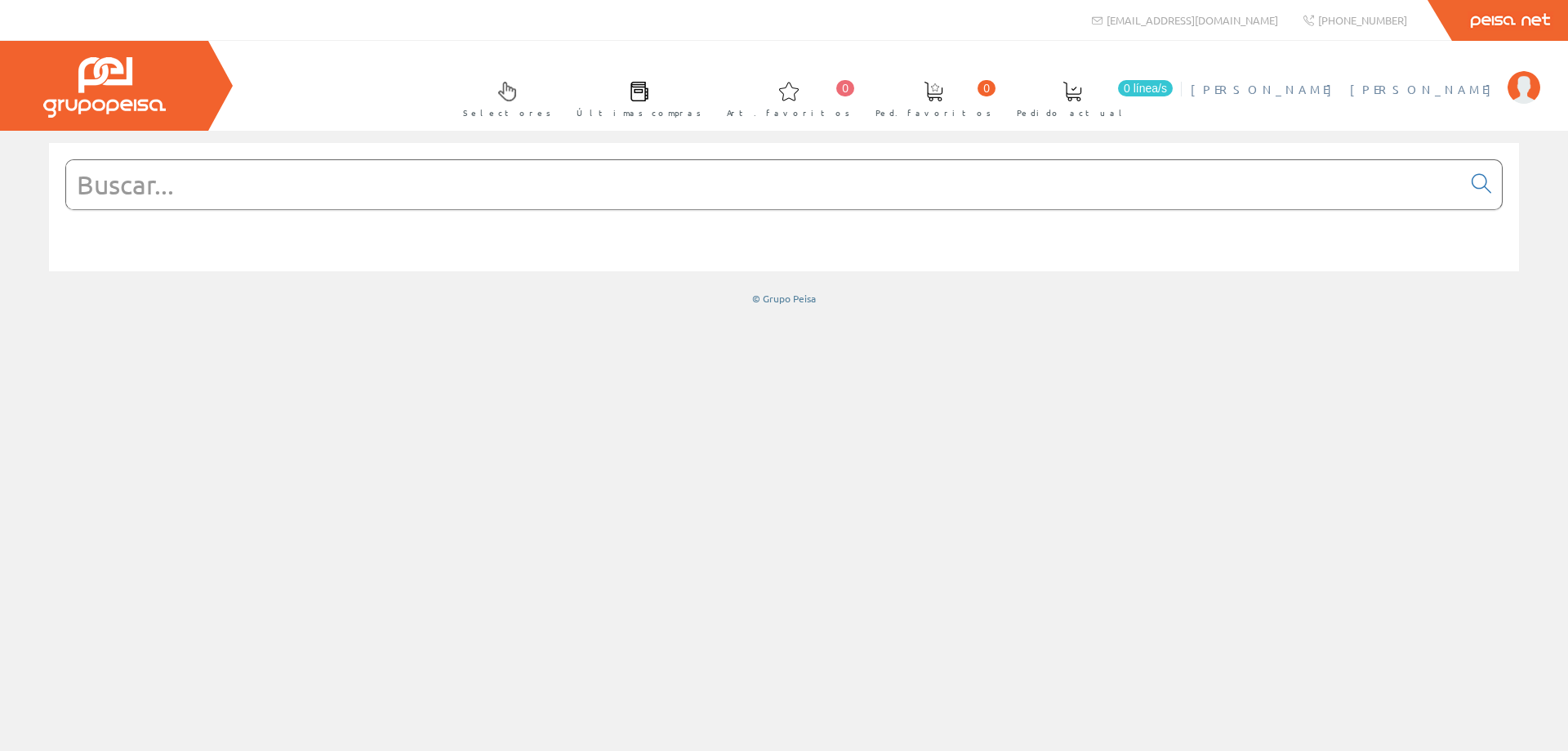
click at [1431, 88] on span "[PERSON_NAME] [PERSON_NAME]" at bounding box center [1345, 89] width 308 height 17
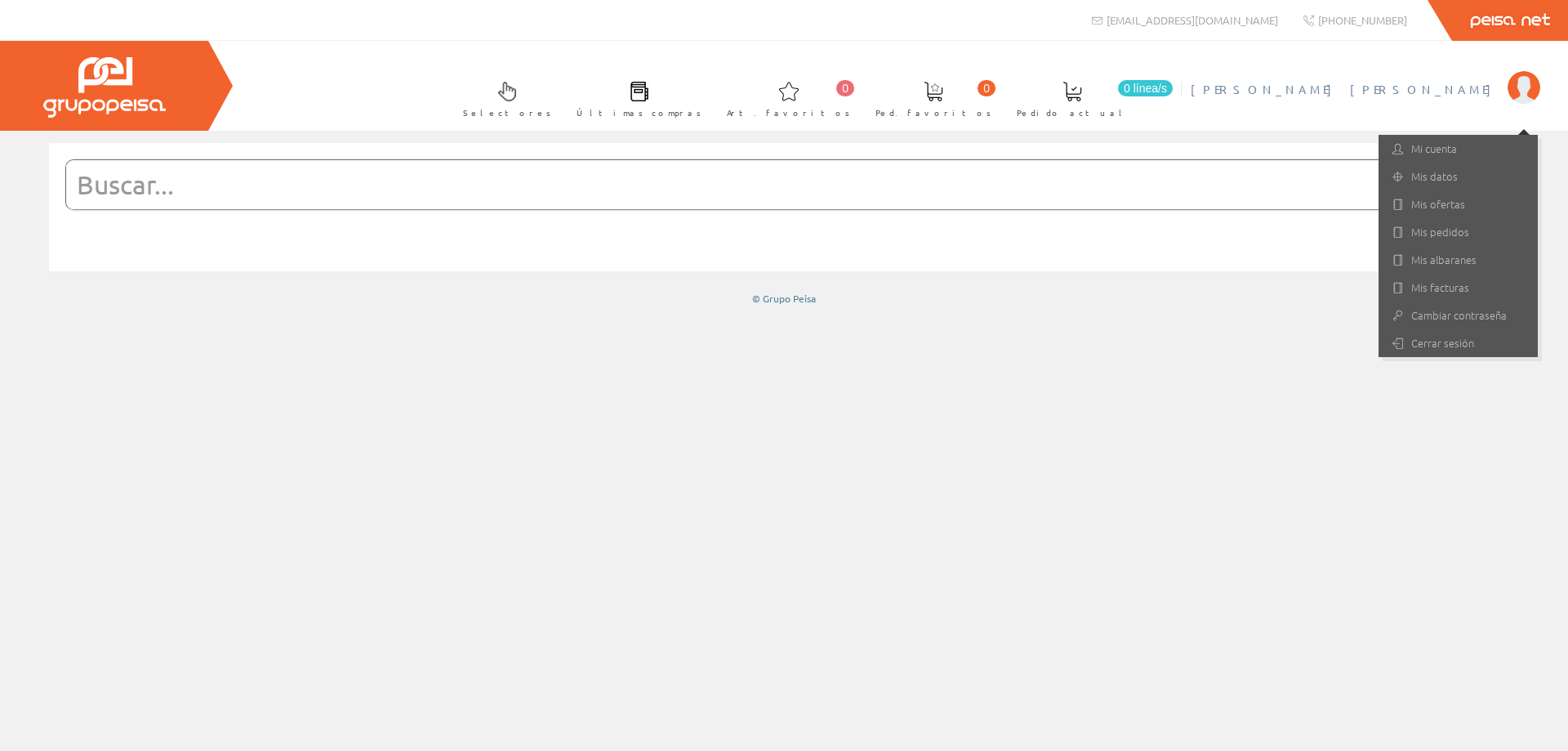
drag, startPoint x: 1095, startPoint y: 451, endPoint x: 1038, endPoint y: 452, distance: 57.0
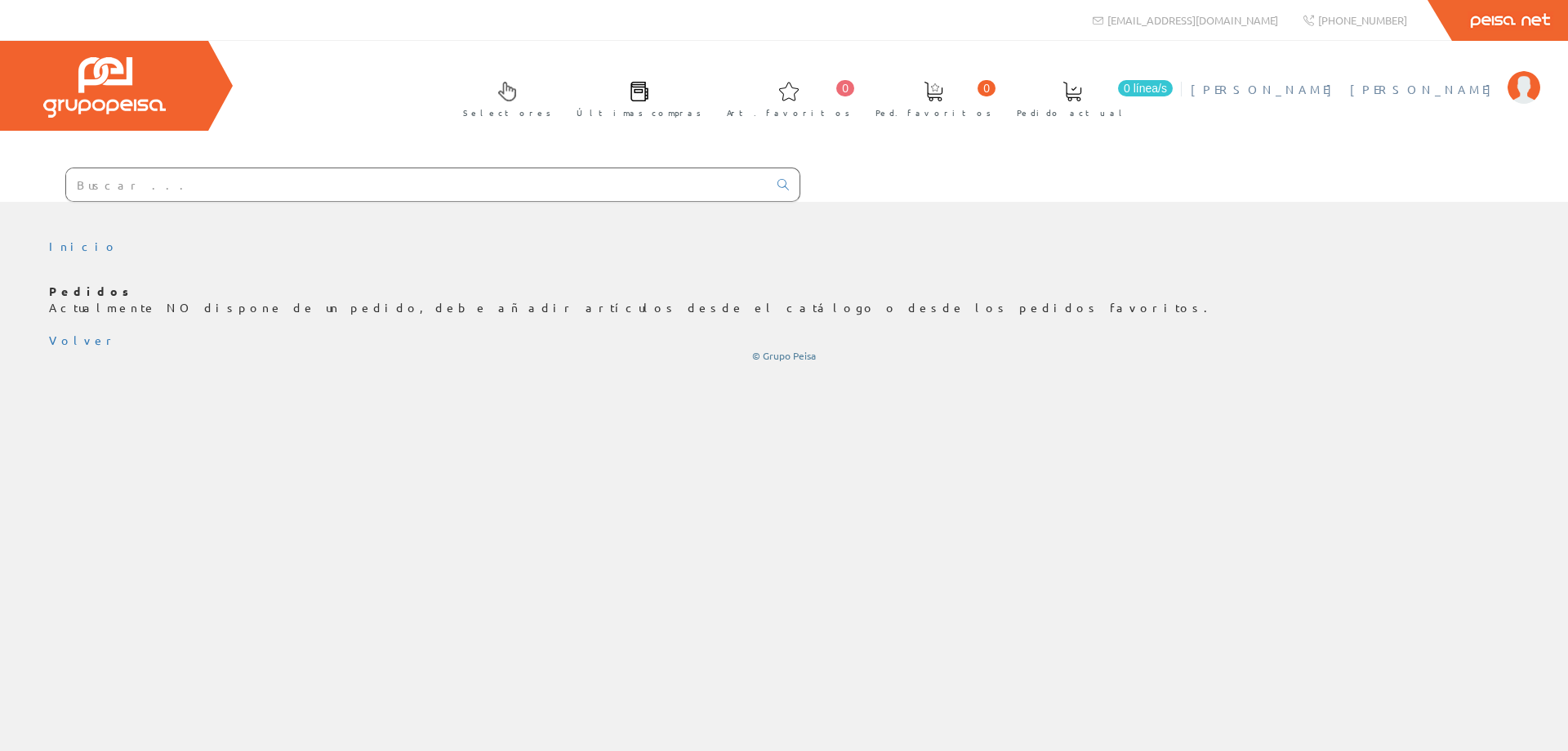
click at [1434, 95] on span "[PERSON_NAME] [PERSON_NAME]" at bounding box center [1345, 89] width 308 height 17
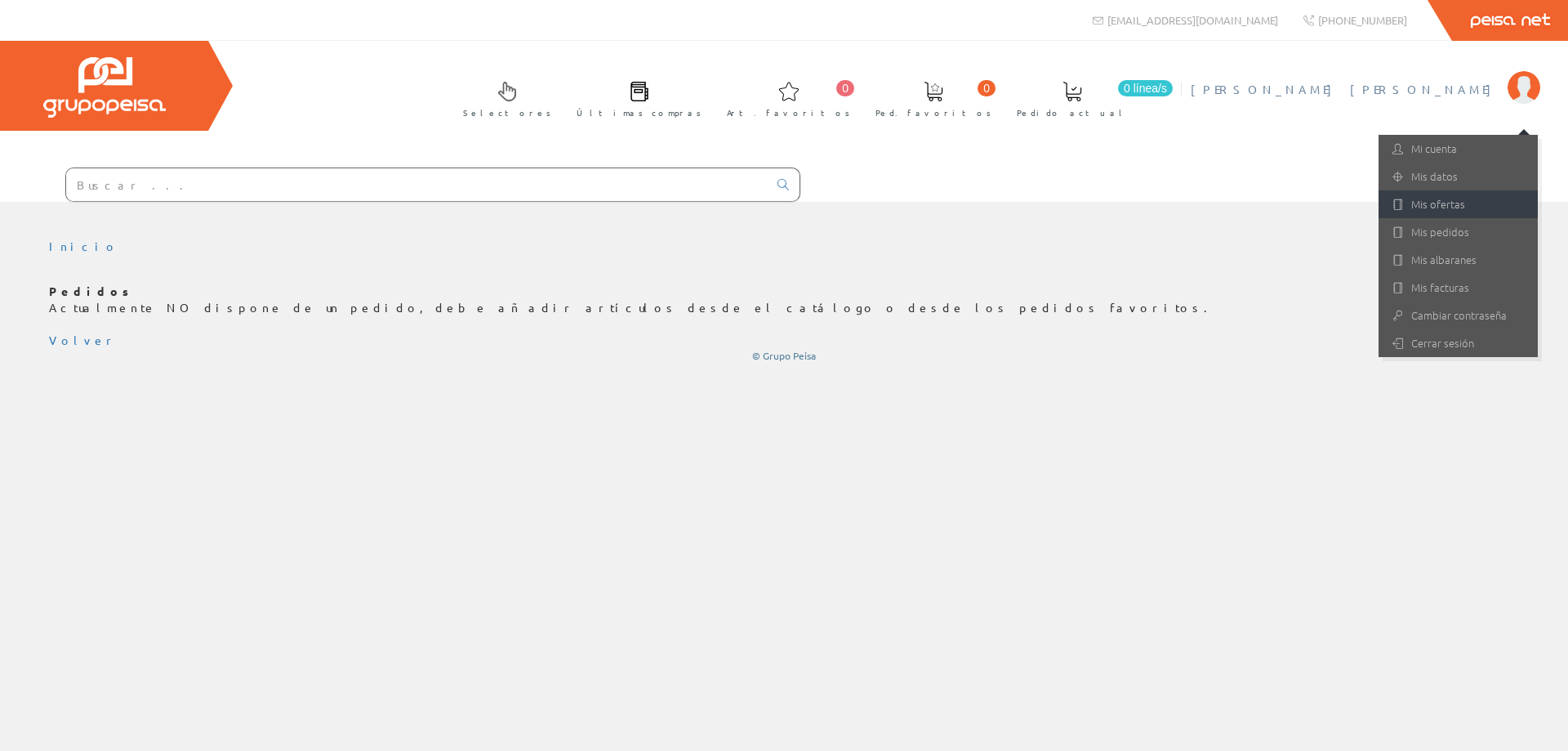
click at [1464, 205] on link "Mis ofertas" at bounding box center [1457, 205] width 159 height 28
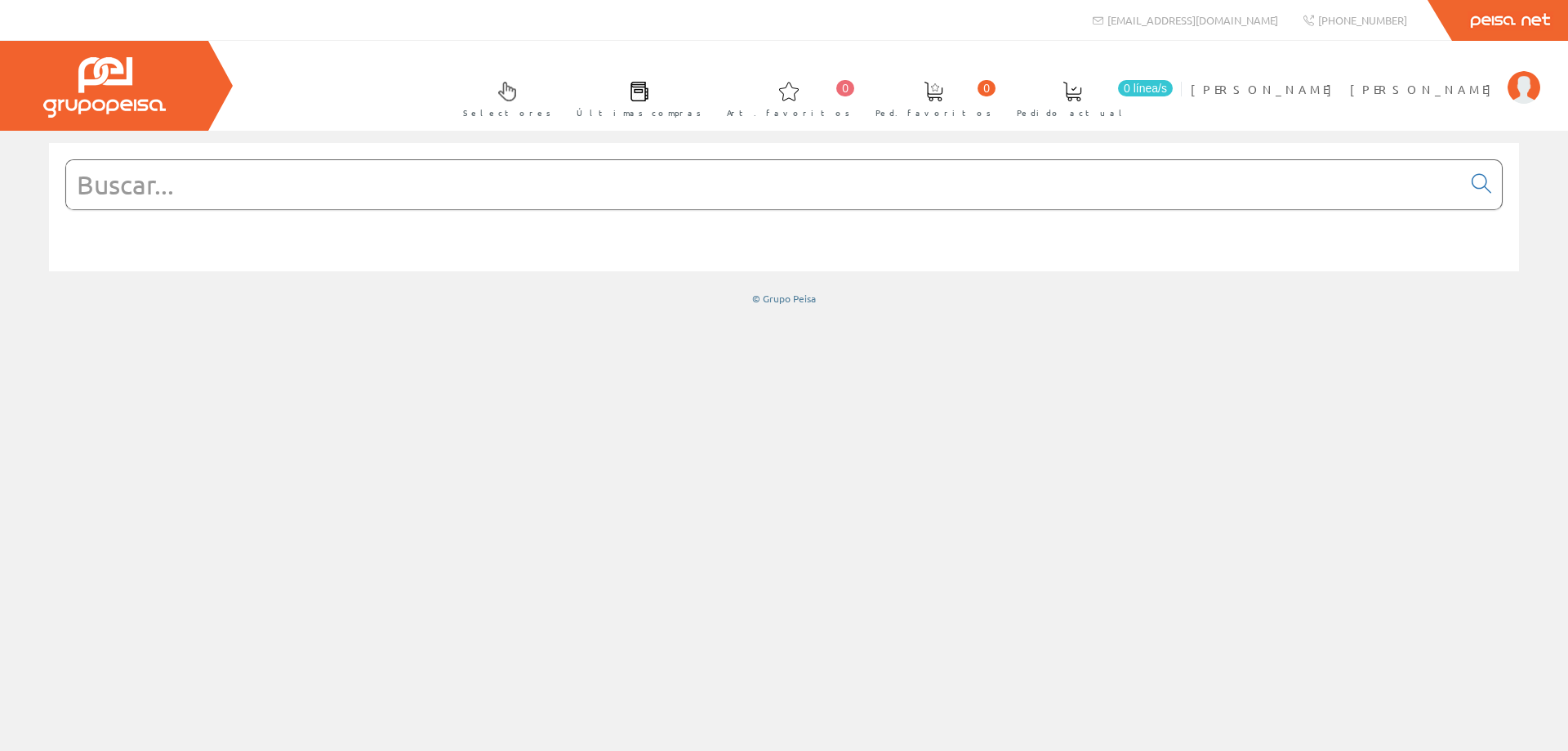
click at [918, 183] on input "text" at bounding box center [764, 184] width 1396 height 49
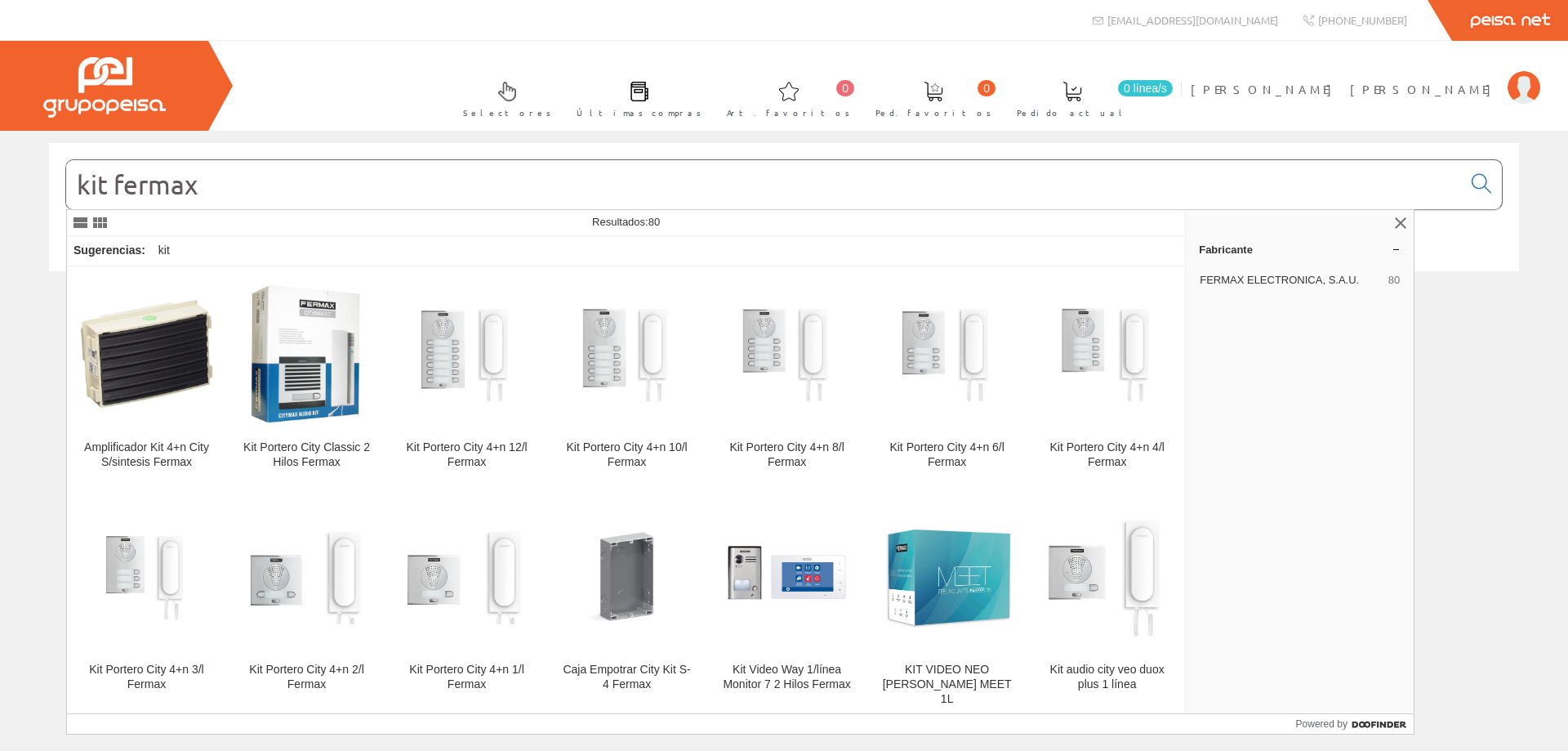
type input "kit fermax"
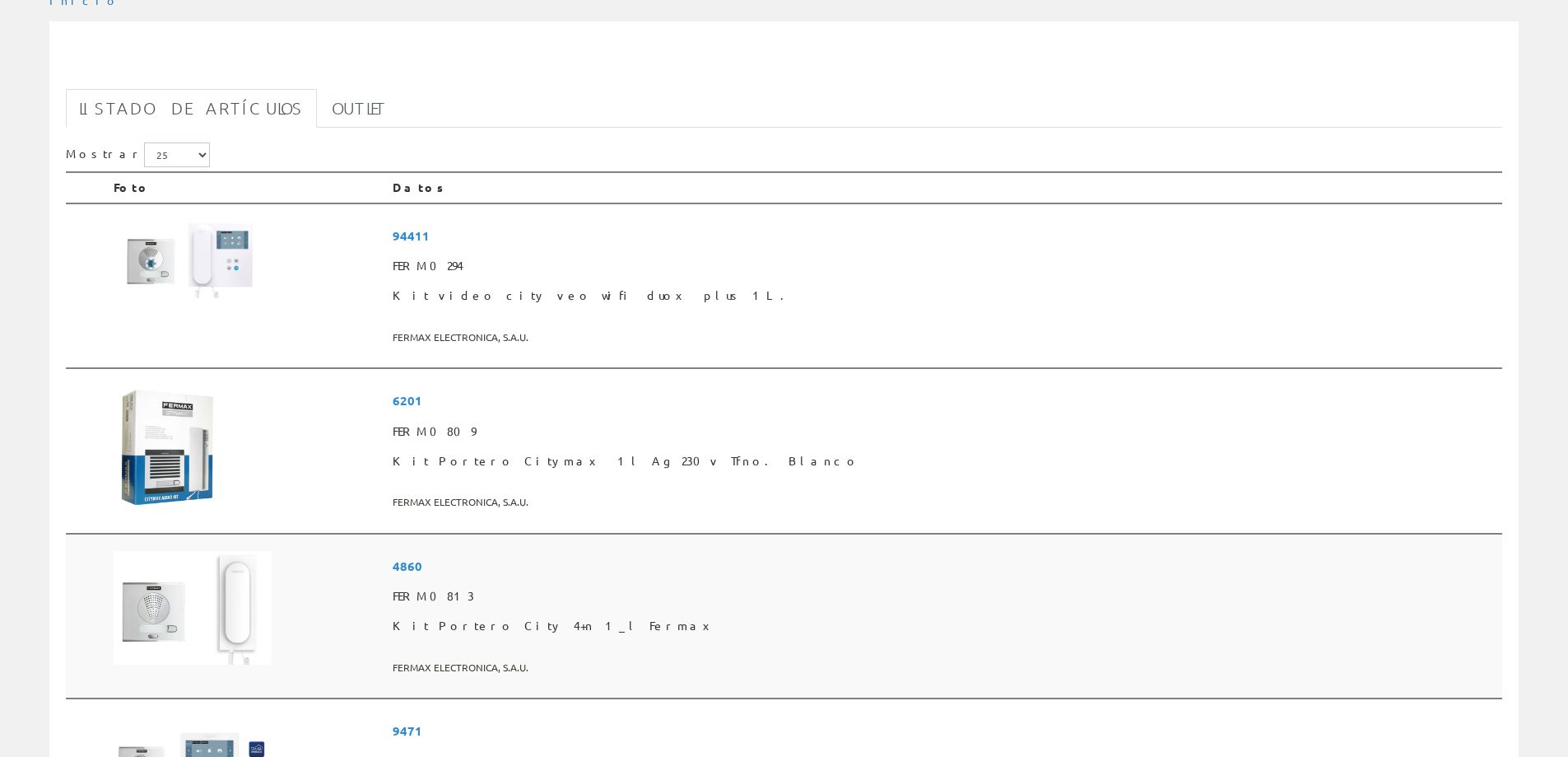
scroll to position [329, 0]
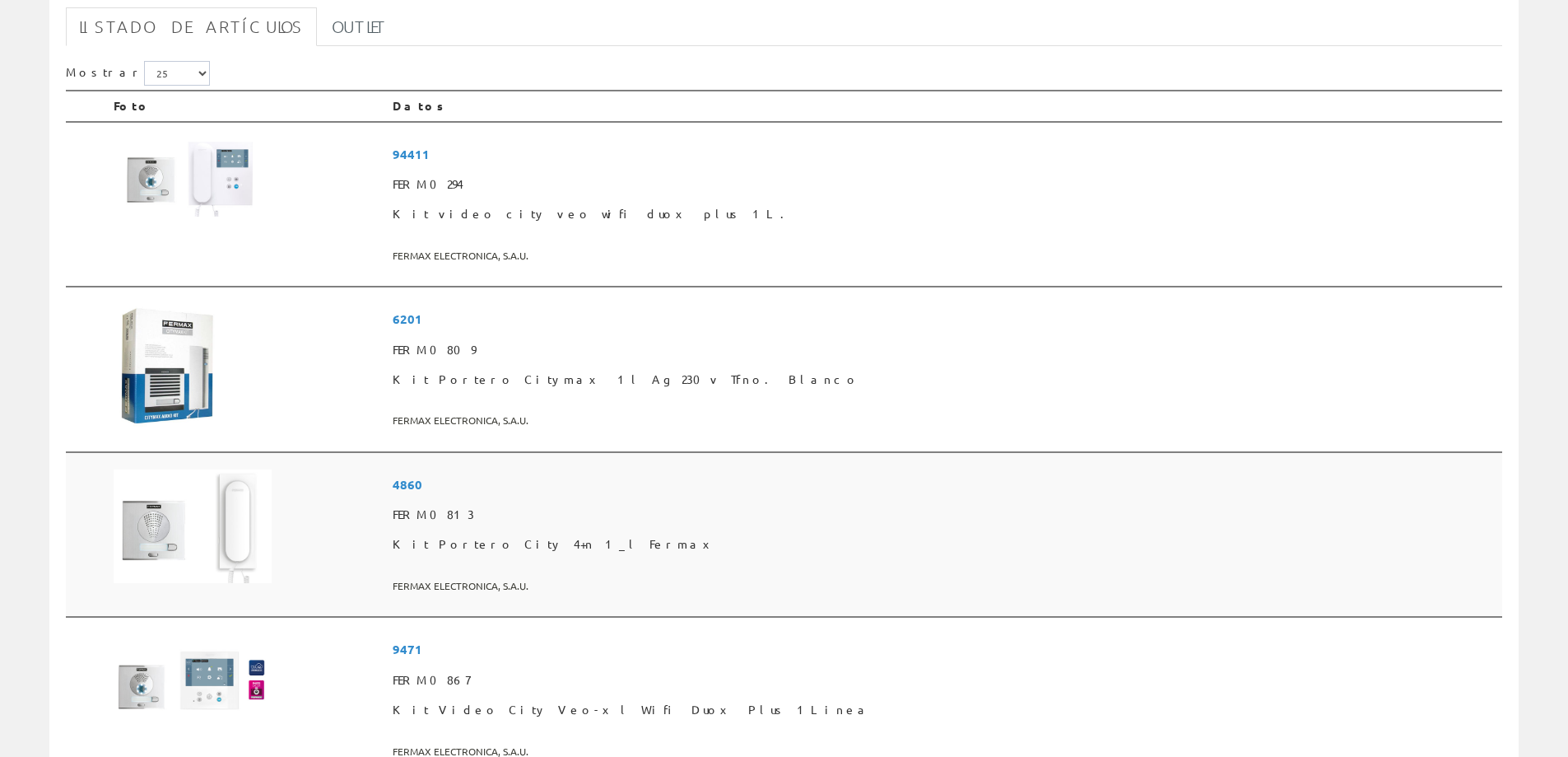
click at [214, 531] on img at bounding box center [193, 527] width 158 height 115
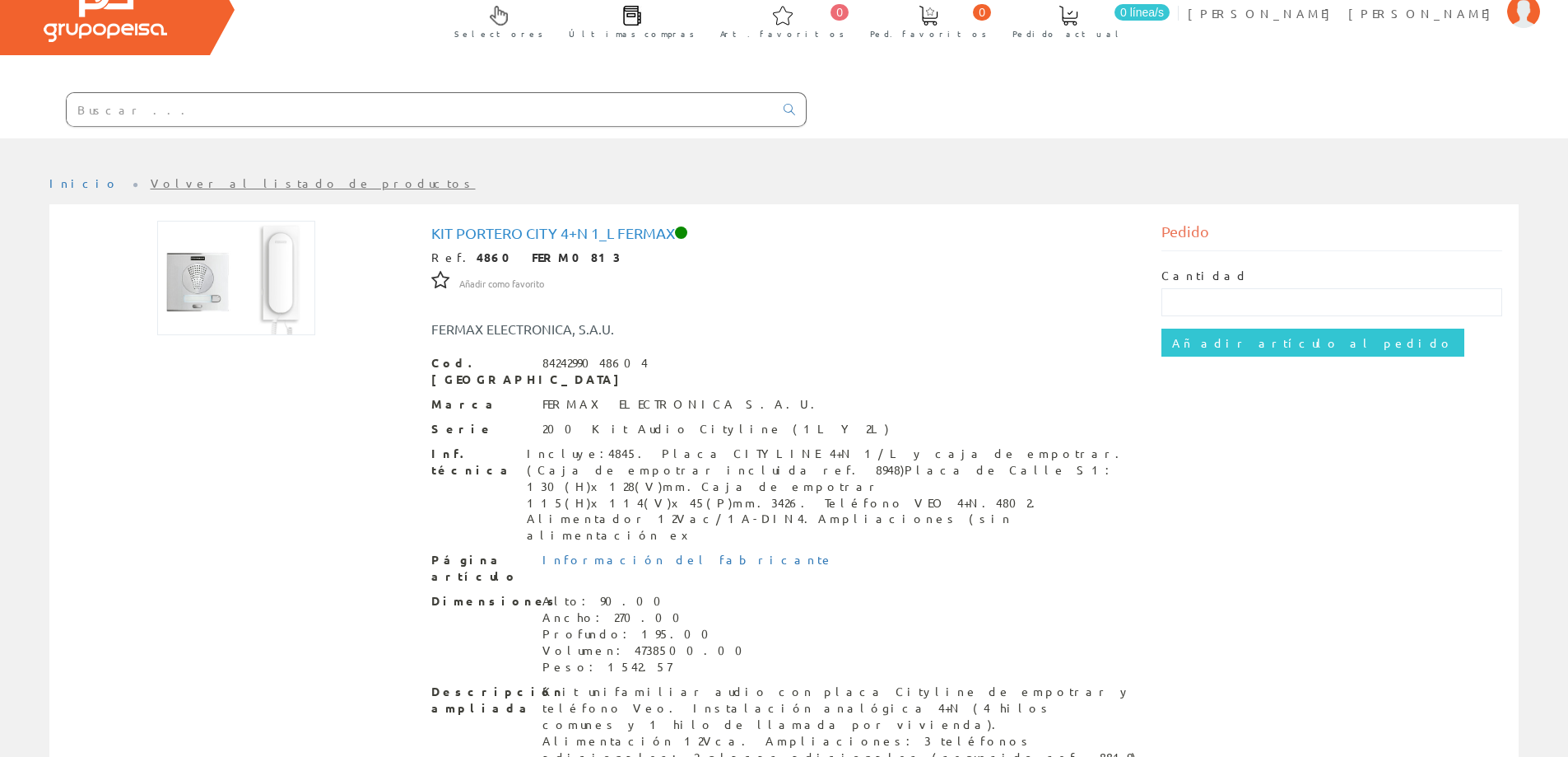
scroll to position [165, 0]
